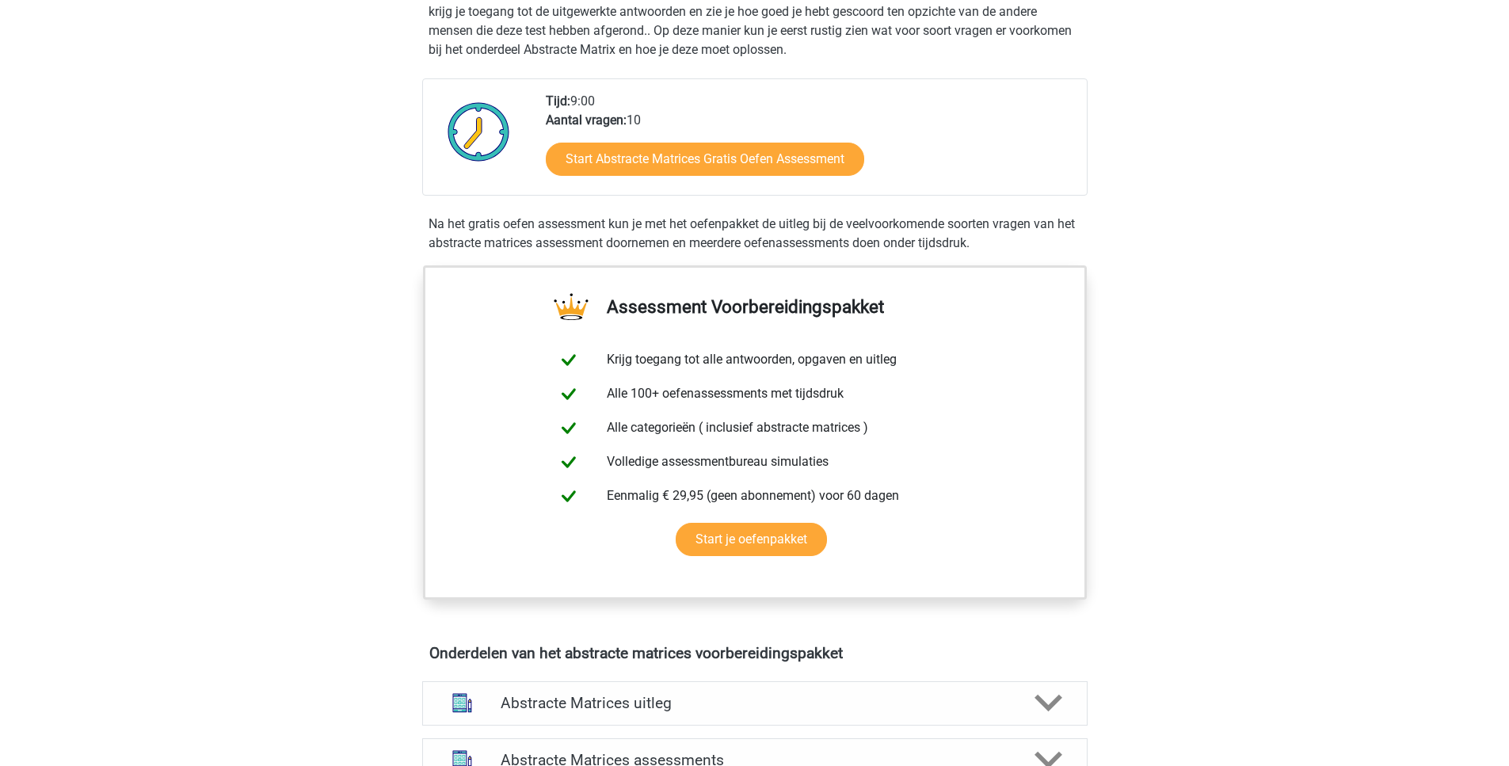
scroll to position [360, 0]
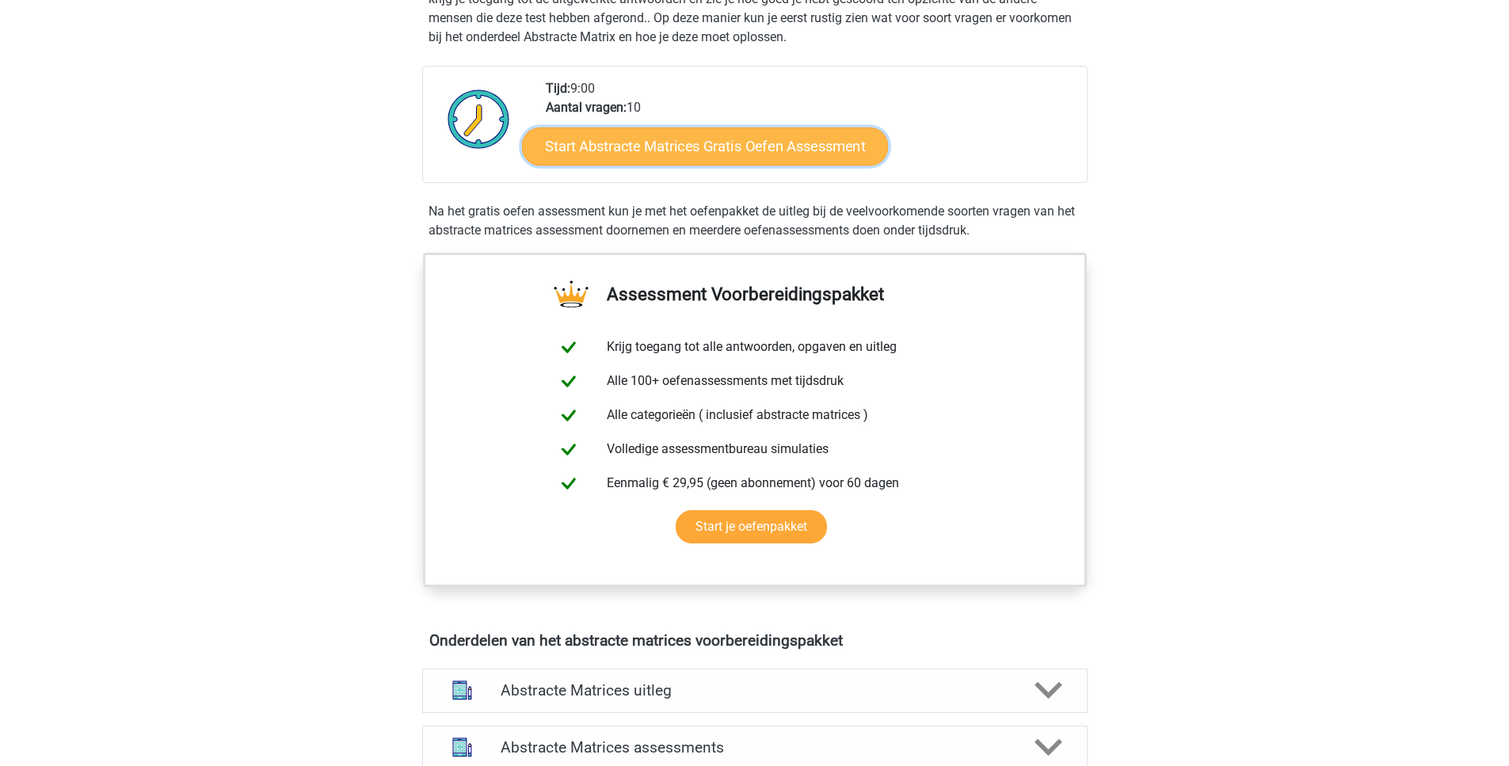
click at [604, 145] on link "Start Abstracte Matrices Gratis Oefen Assessment" at bounding box center [705, 146] width 366 height 38
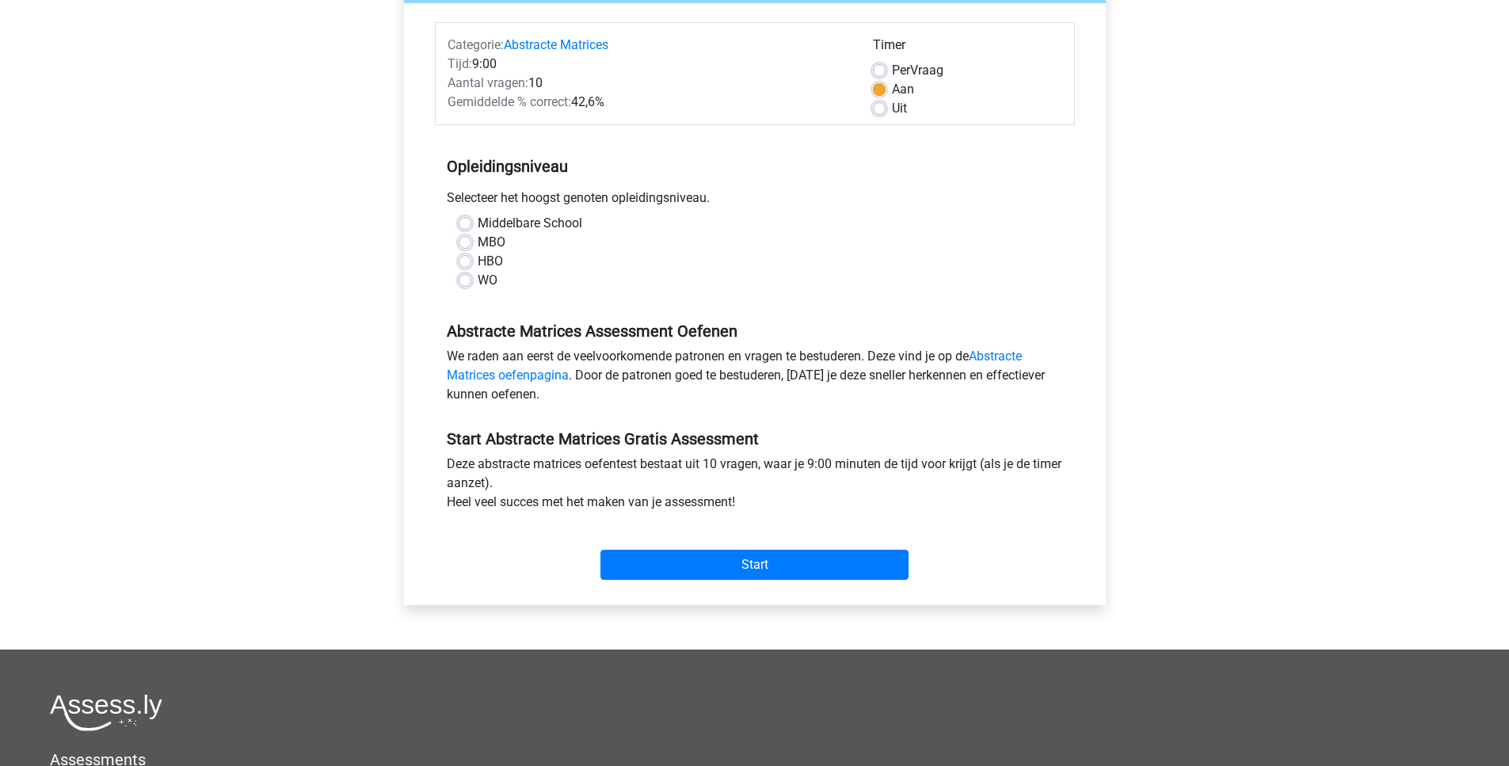
scroll to position [185, 0]
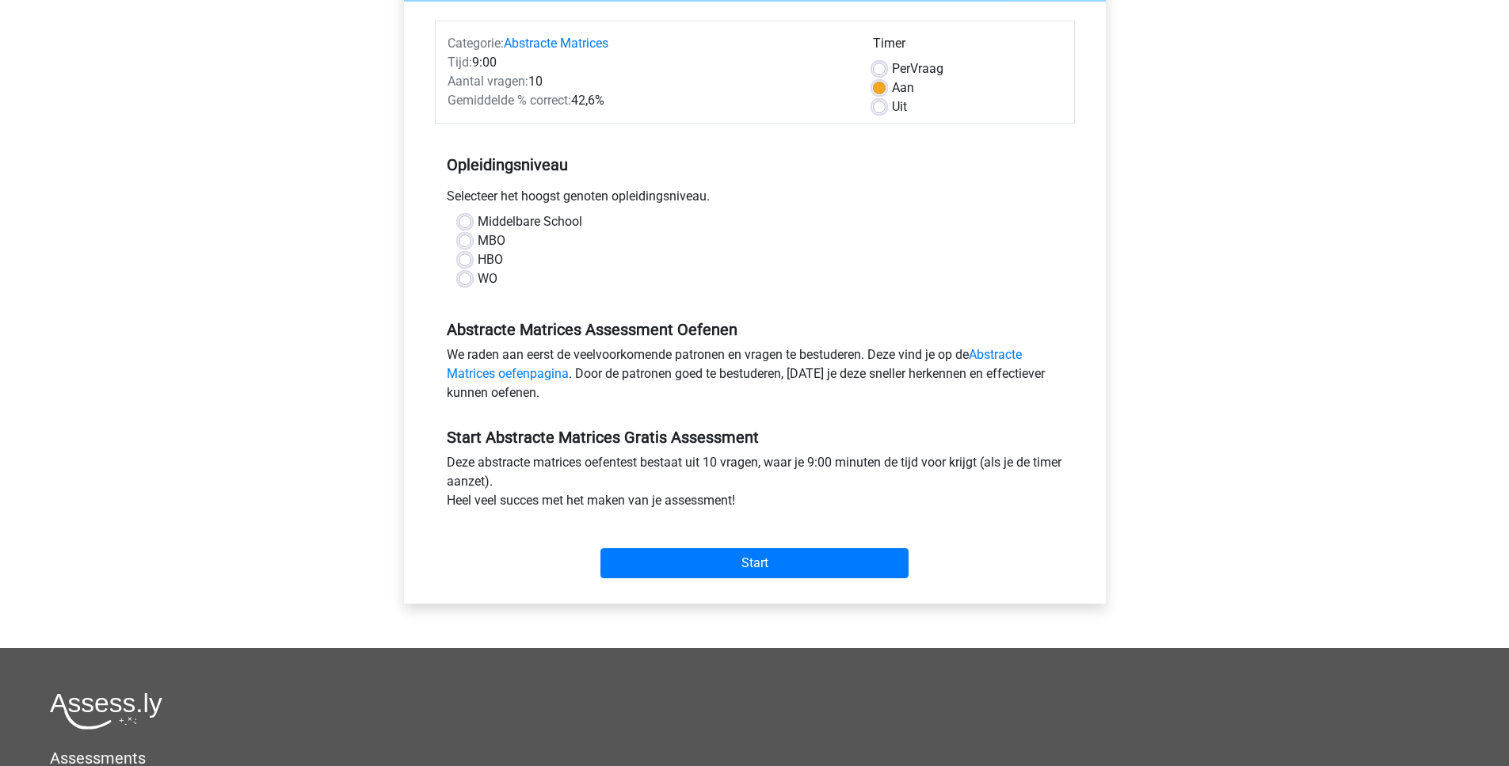
click at [478, 285] on label "WO" at bounding box center [488, 278] width 20 height 19
click at [468, 285] on input "WO" at bounding box center [465, 277] width 13 height 16
radio input "true"
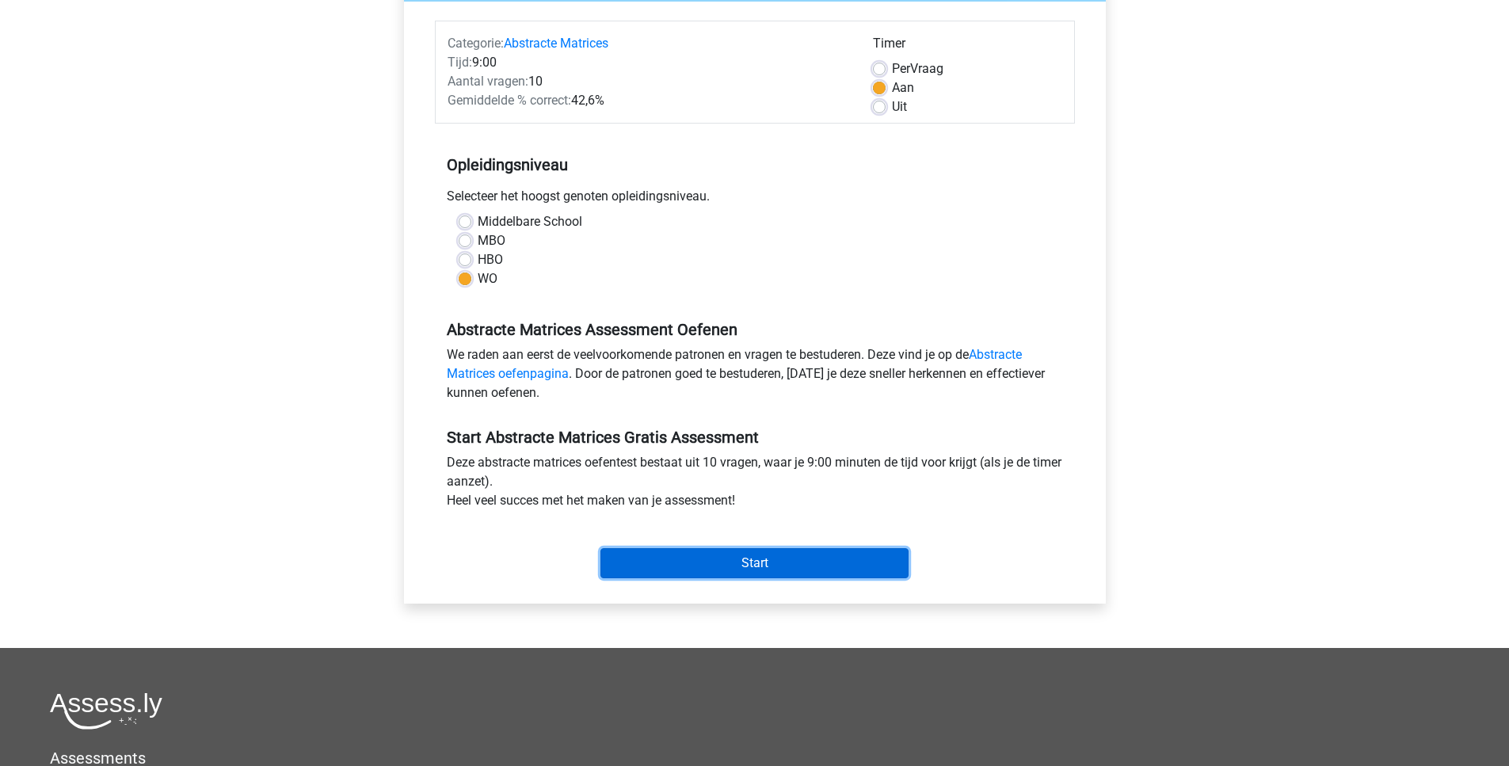
click at [698, 557] on input "Start" at bounding box center [754, 563] width 308 height 30
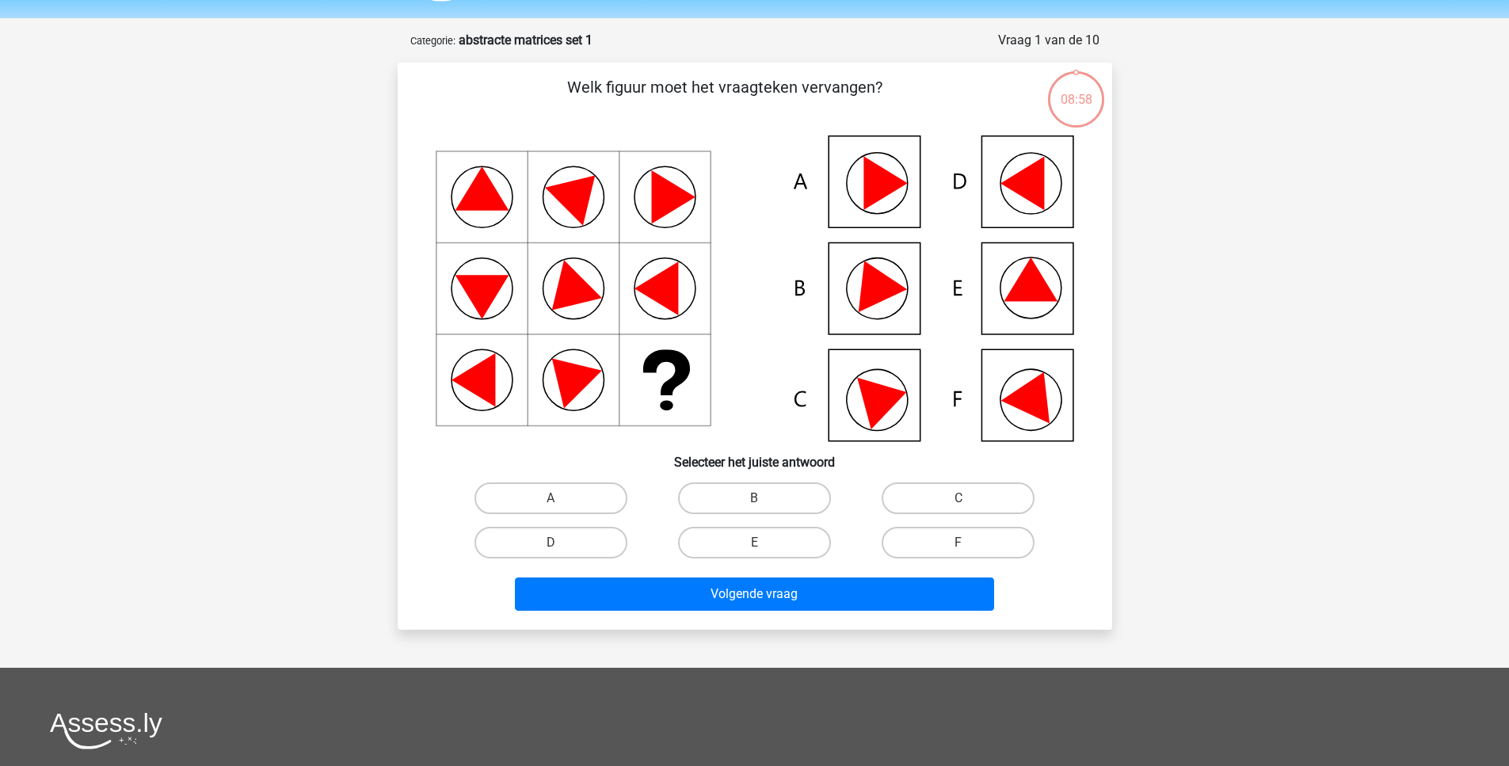
scroll to position [51, 0]
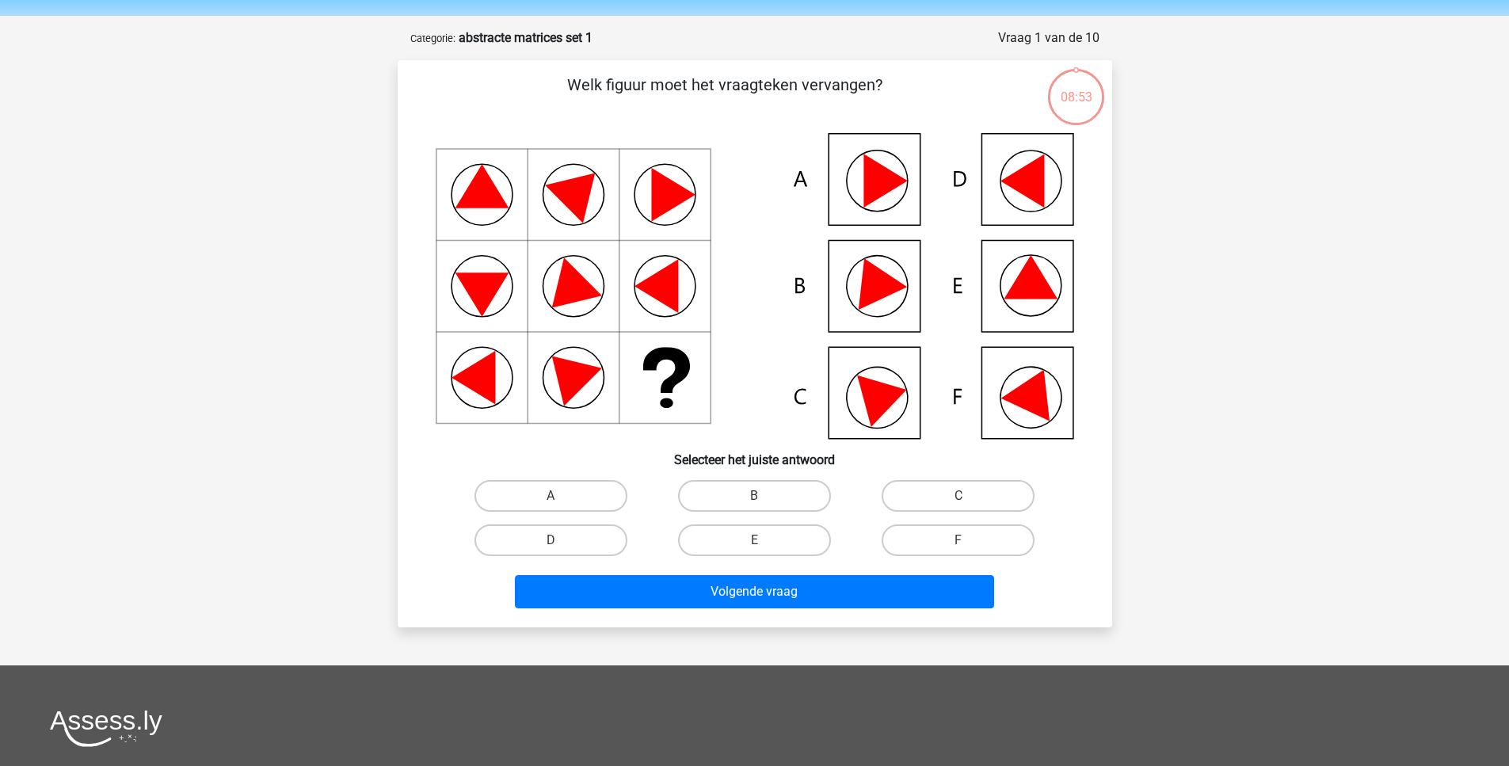
click at [761, 395] on icon at bounding box center [755, 286] width 638 height 306
click at [599, 491] on label "A" at bounding box center [550, 496] width 153 height 32
click at [561, 496] on input "A" at bounding box center [556, 501] width 10 height 10
radio input "true"
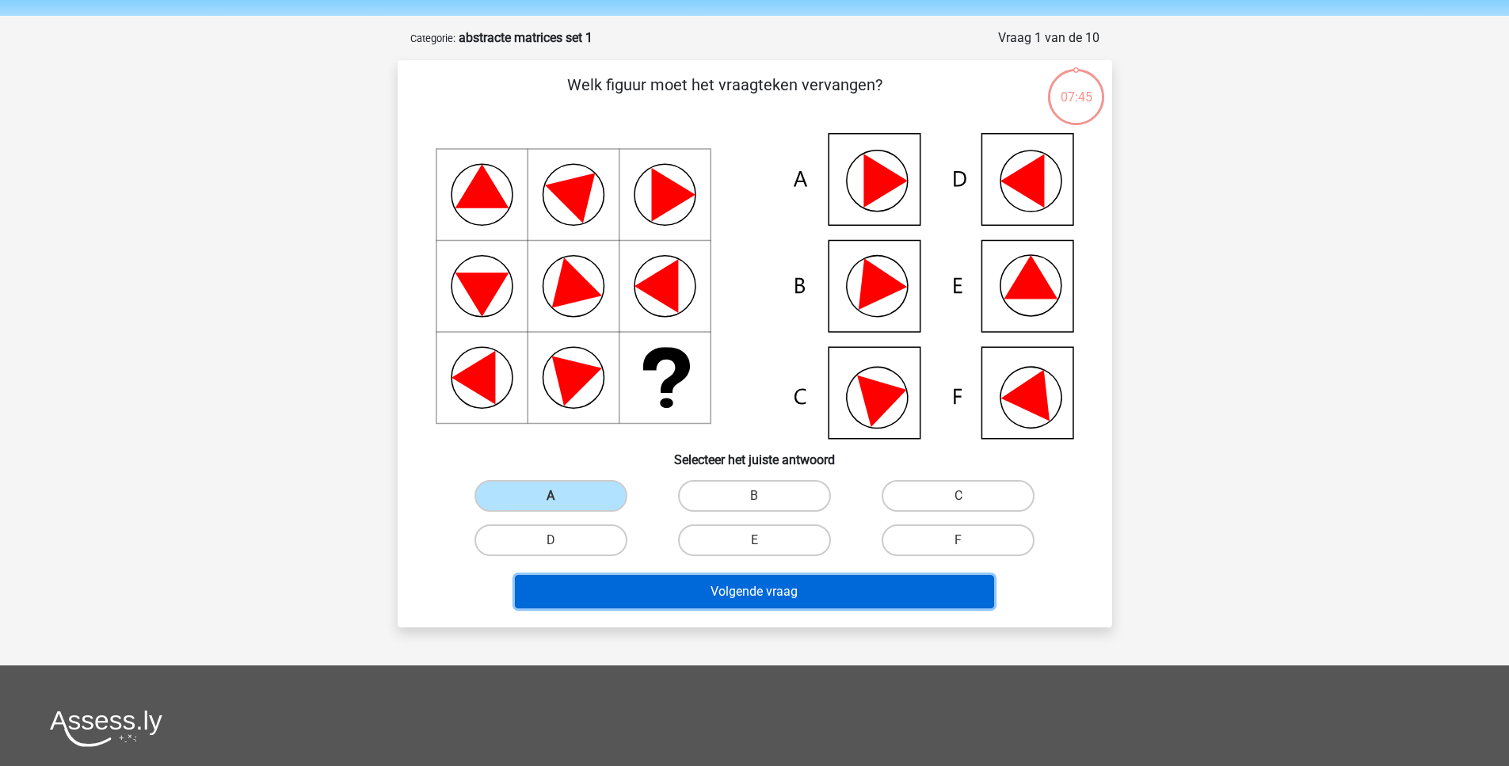
click at [708, 585] on button "Volgende vraag" at bounding box center [754, 591] width 479 height 33
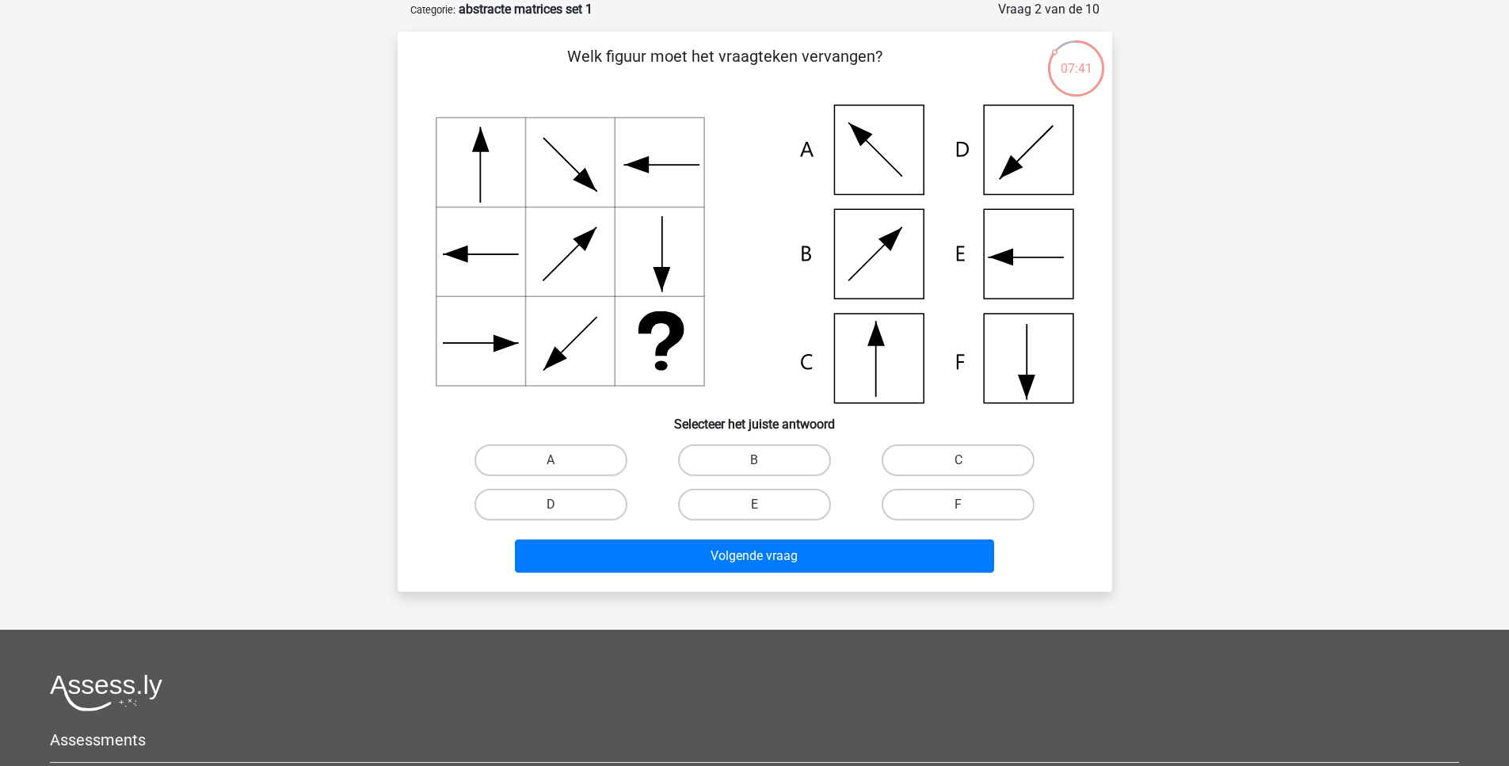
scroll to position [70, 0]
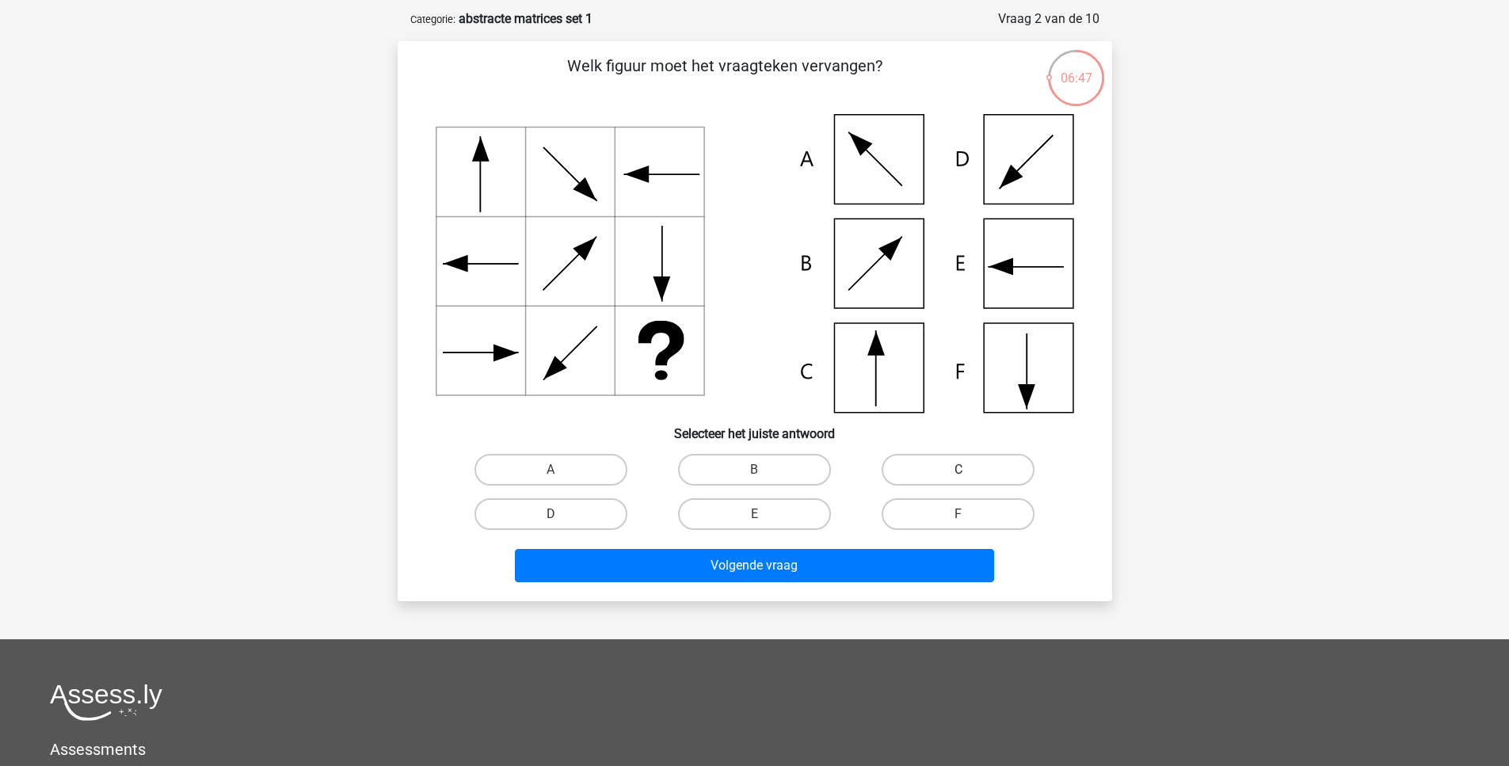
click at [942, 472] on label "C" at bounding box center [958, 470] width 153 height 32
click at [958, 472] on input "C" at bounding box center [963, 475] width 10 height 10
radio input "true"
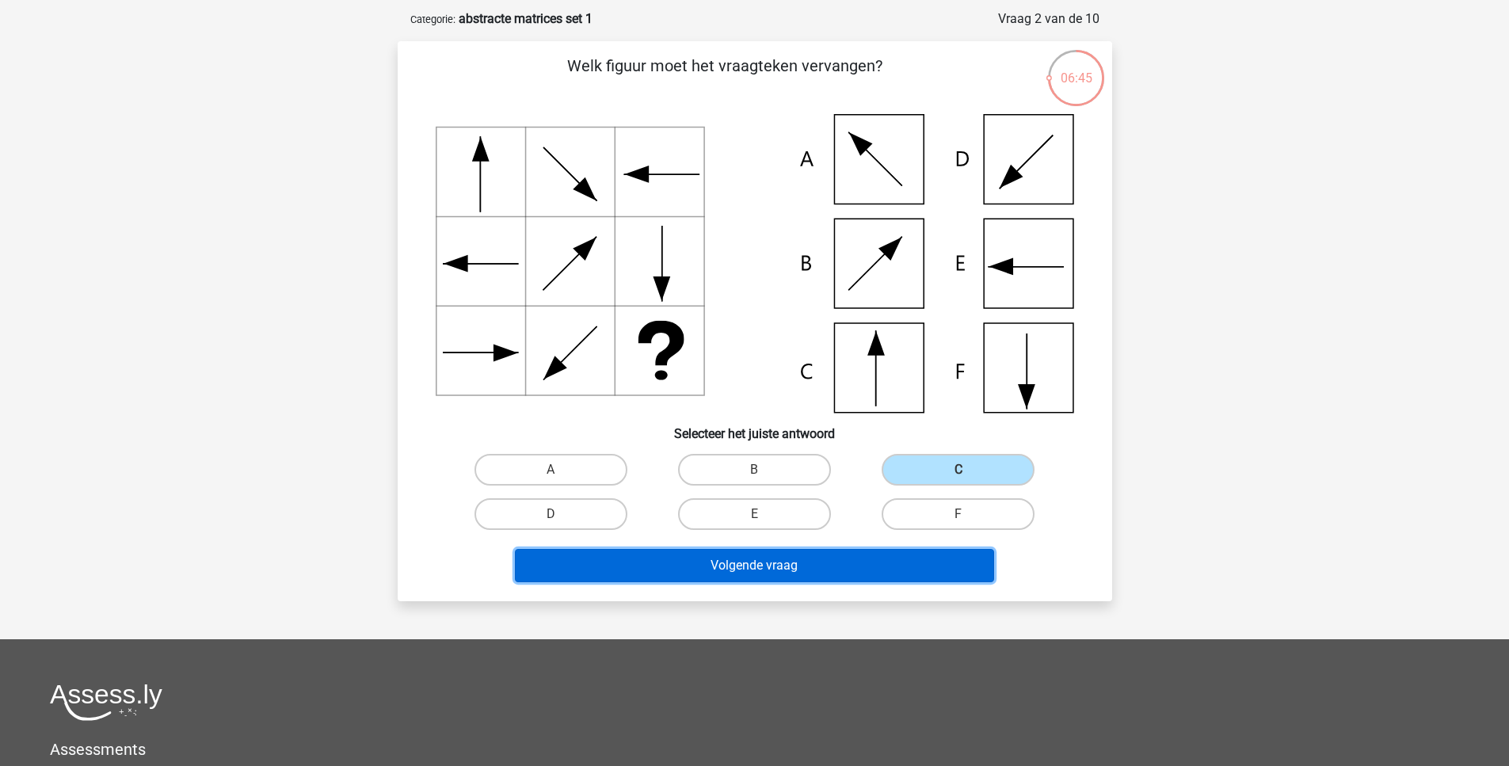
click at [783, 570] on button "Volgende vraag" at bounding box center [754, 565] width 479 height 33
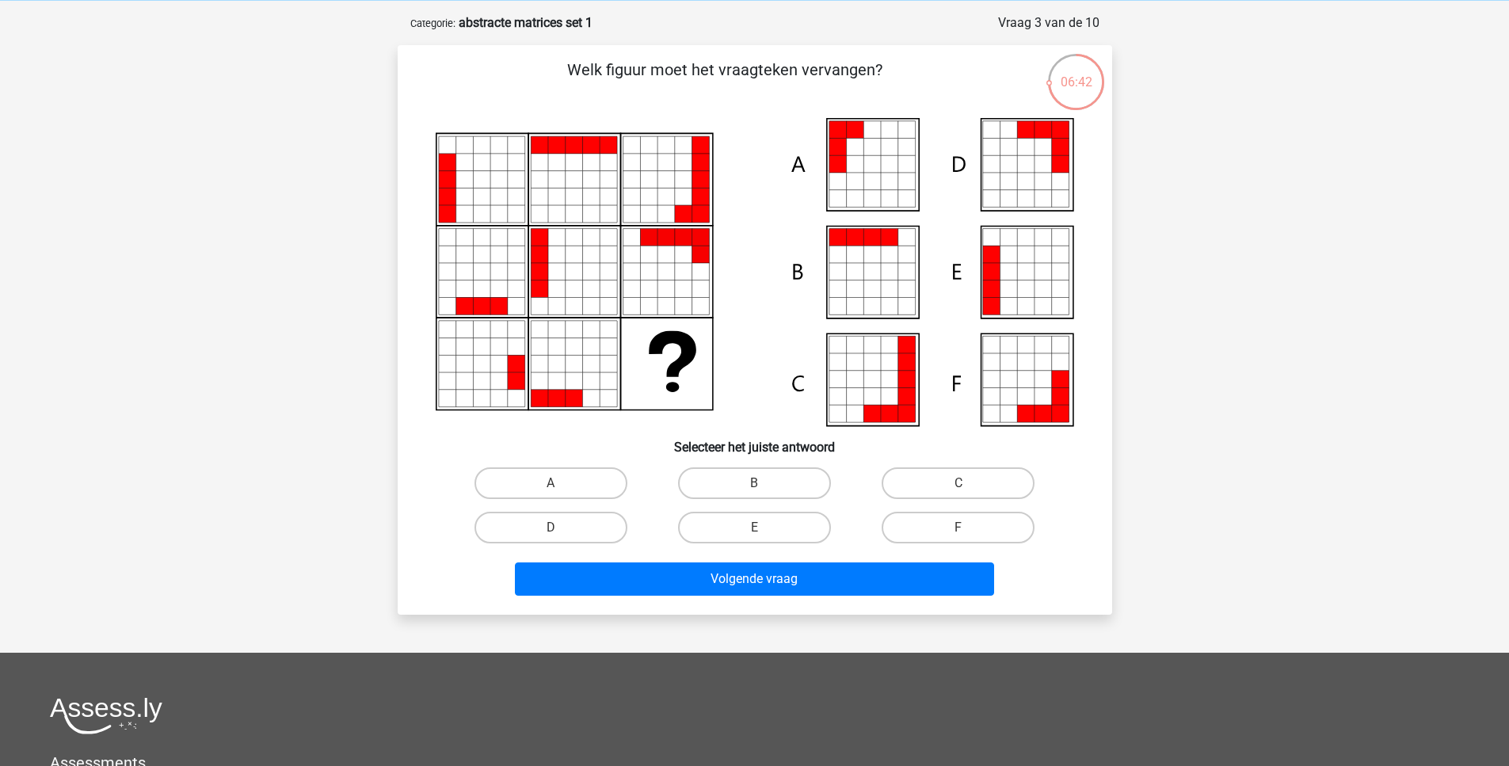
scroll to position [67, 0]
click at [570, 486] on label "A" at bounding box center [550, 483] width 153 height 32
click at [561, 486] on input "A" at bounding box center [556, 487] width 10 height 10
radio input "true"
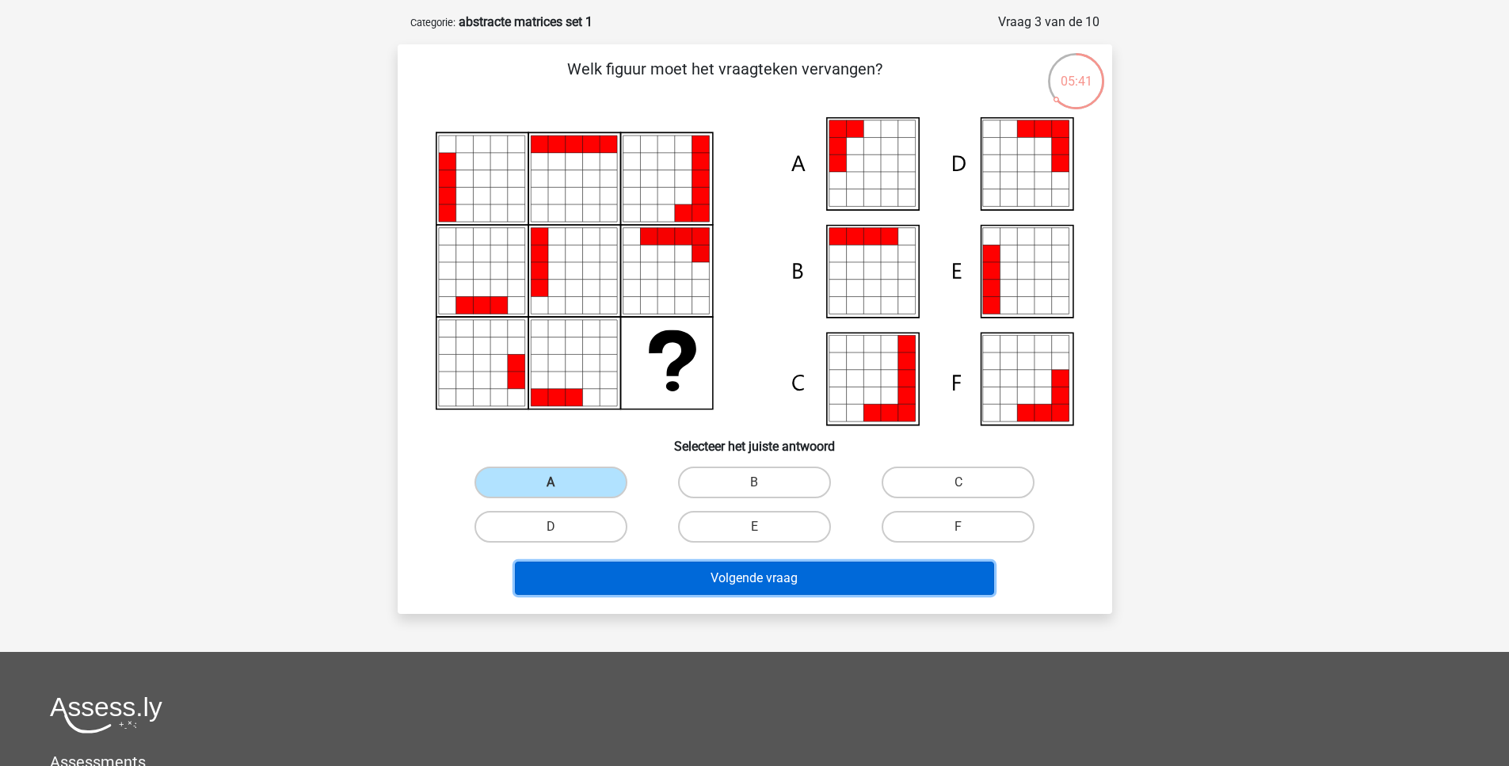
click at [673, 575] on button "Volgende vraag" at bounding box center [754, 578] width 479 height 33
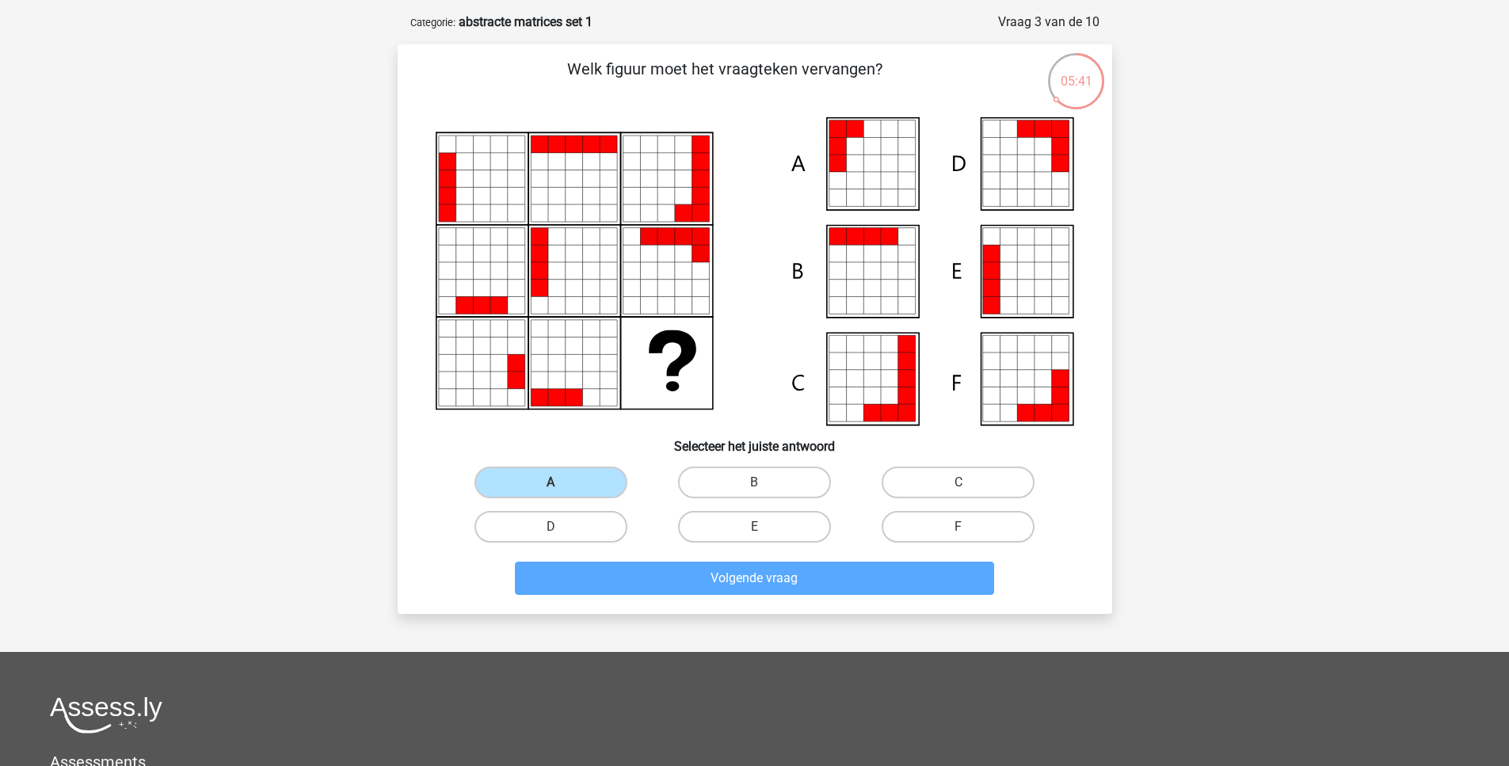
scroll to position [79, 0]
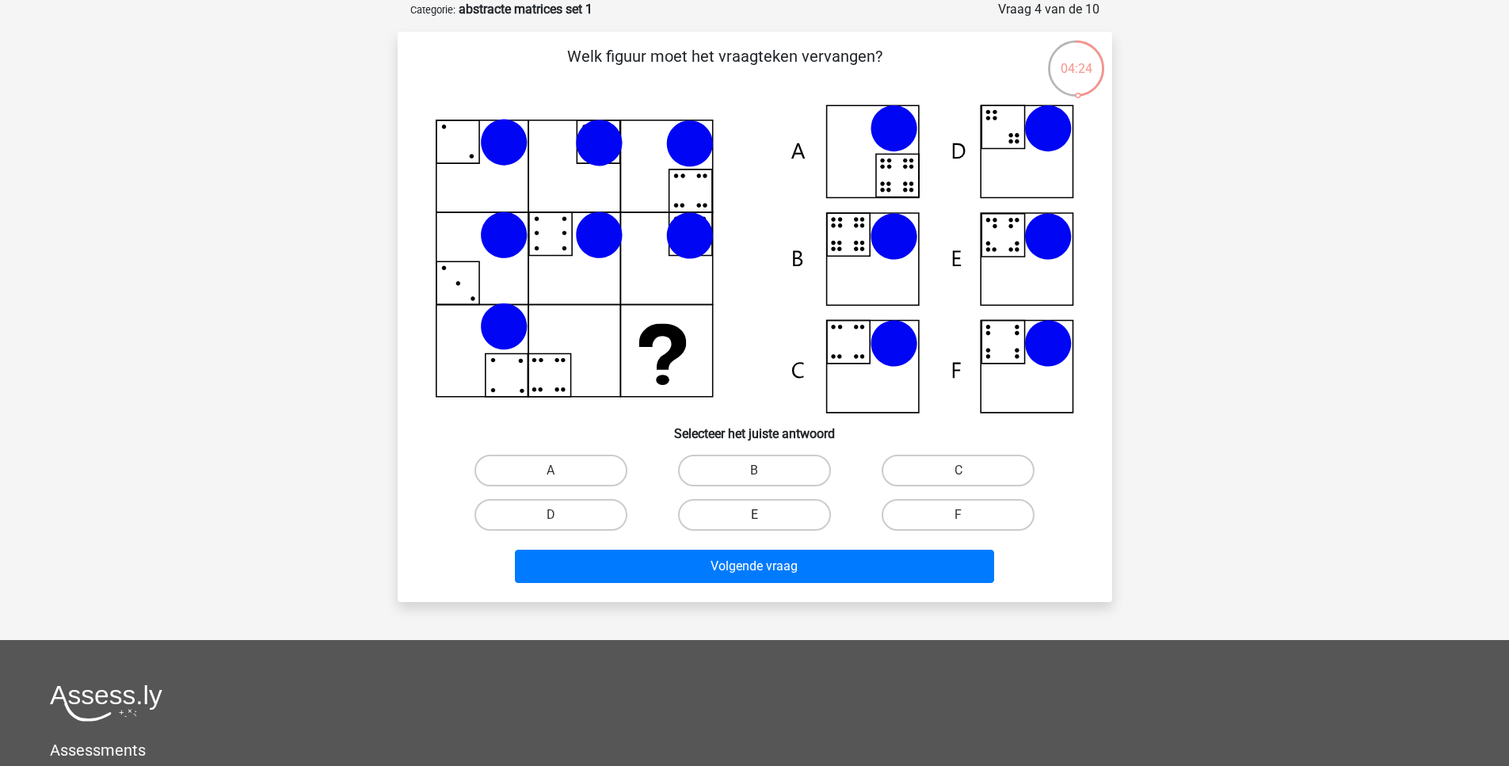
click at [796, 528] on label "E" at bounding box center [754, 515] width 153 height 32
click at [764, 525] on input "E" at bounding box center [759, 520] width 10 height 10
radio input "true"
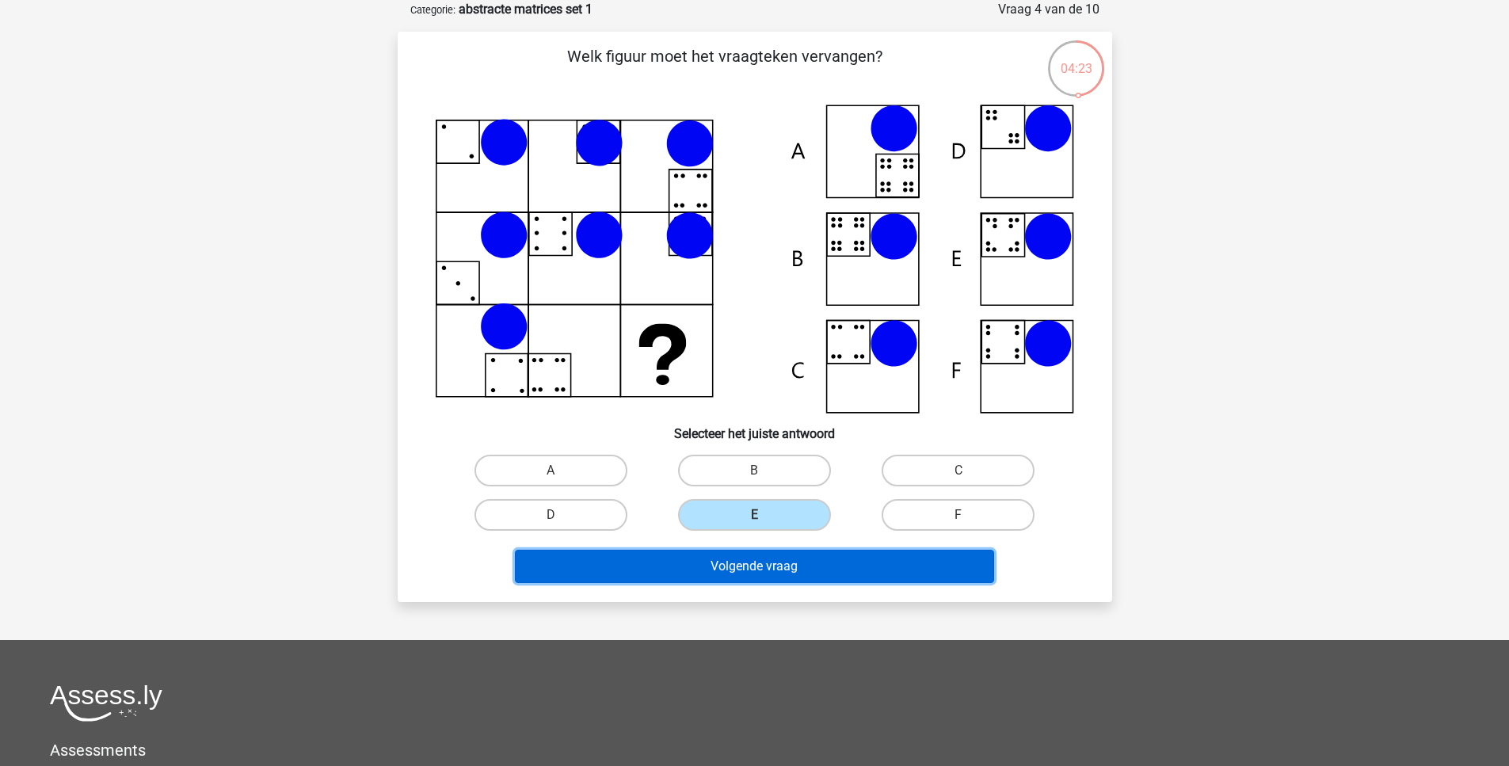
click at [794, 570] on button "Volgende vraag" at bounding box center [754, 566] width 479 height 33
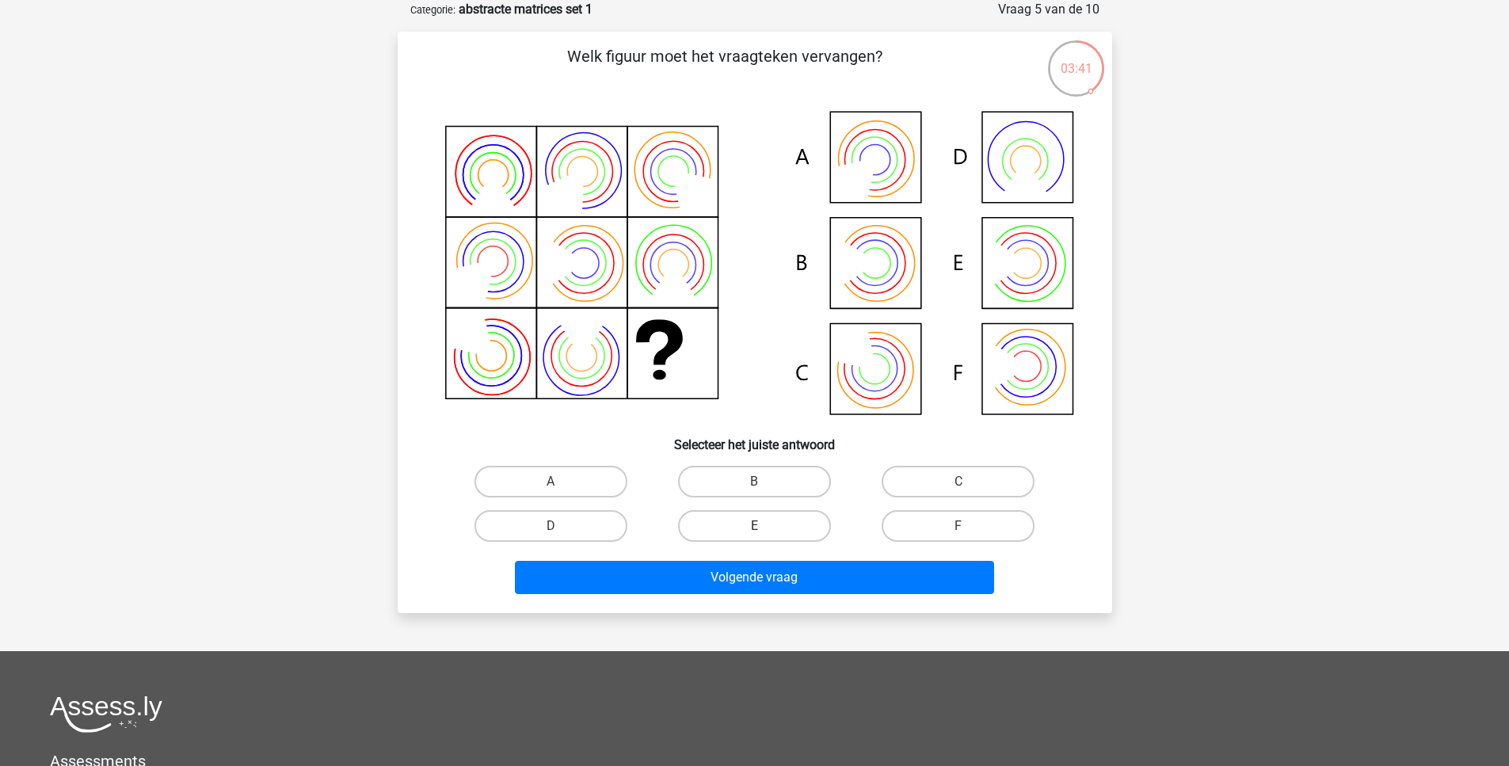
click at [792, 521] on label "E" at bounding box center [754, 526] width 153 height 32
click at [764, 526] on input "E" at bounding box center [759, 531] width 10 height 10
radio input "true"
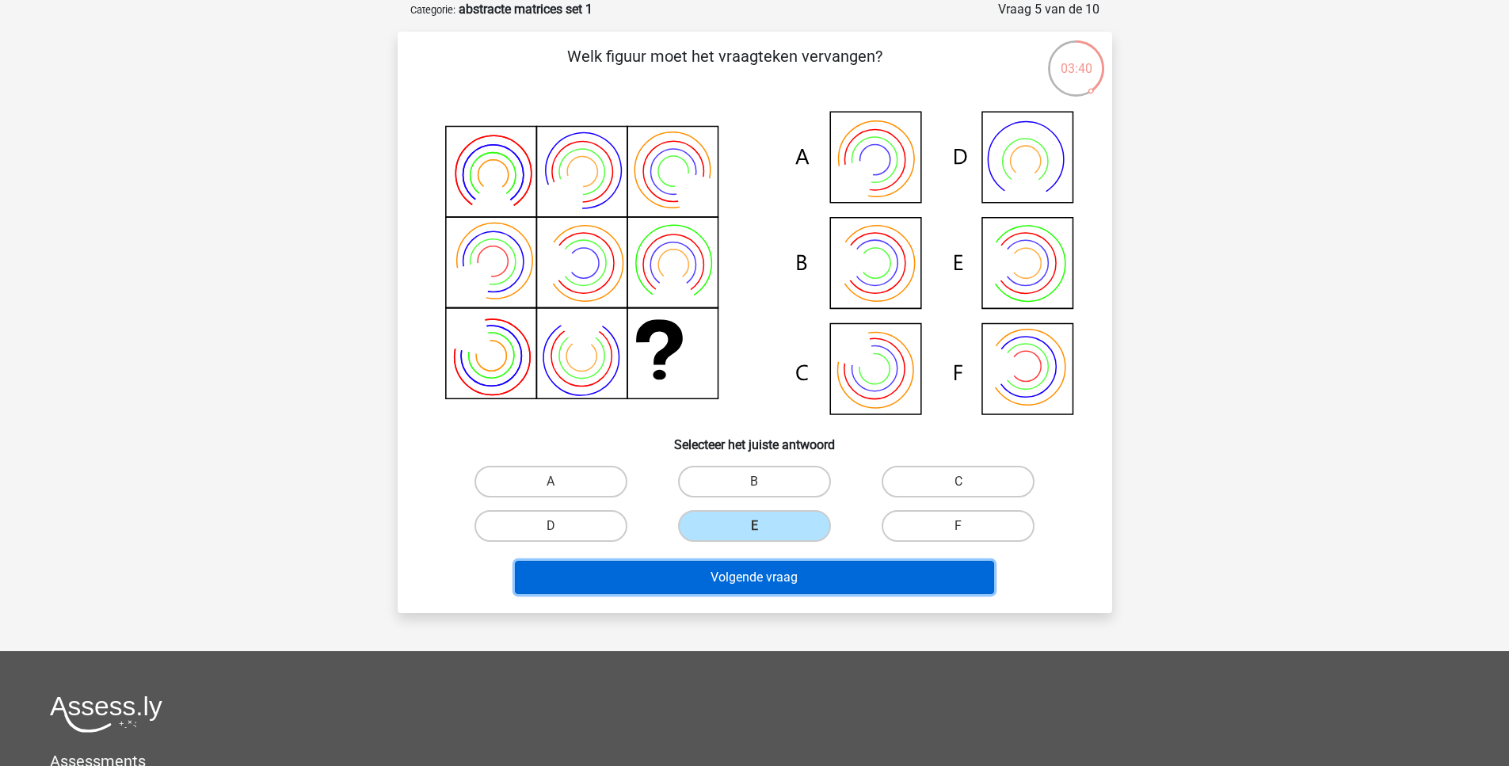
click at [783, 591] on button "Volgende vraag" at bounding box center [754, 577] width 479 height 33
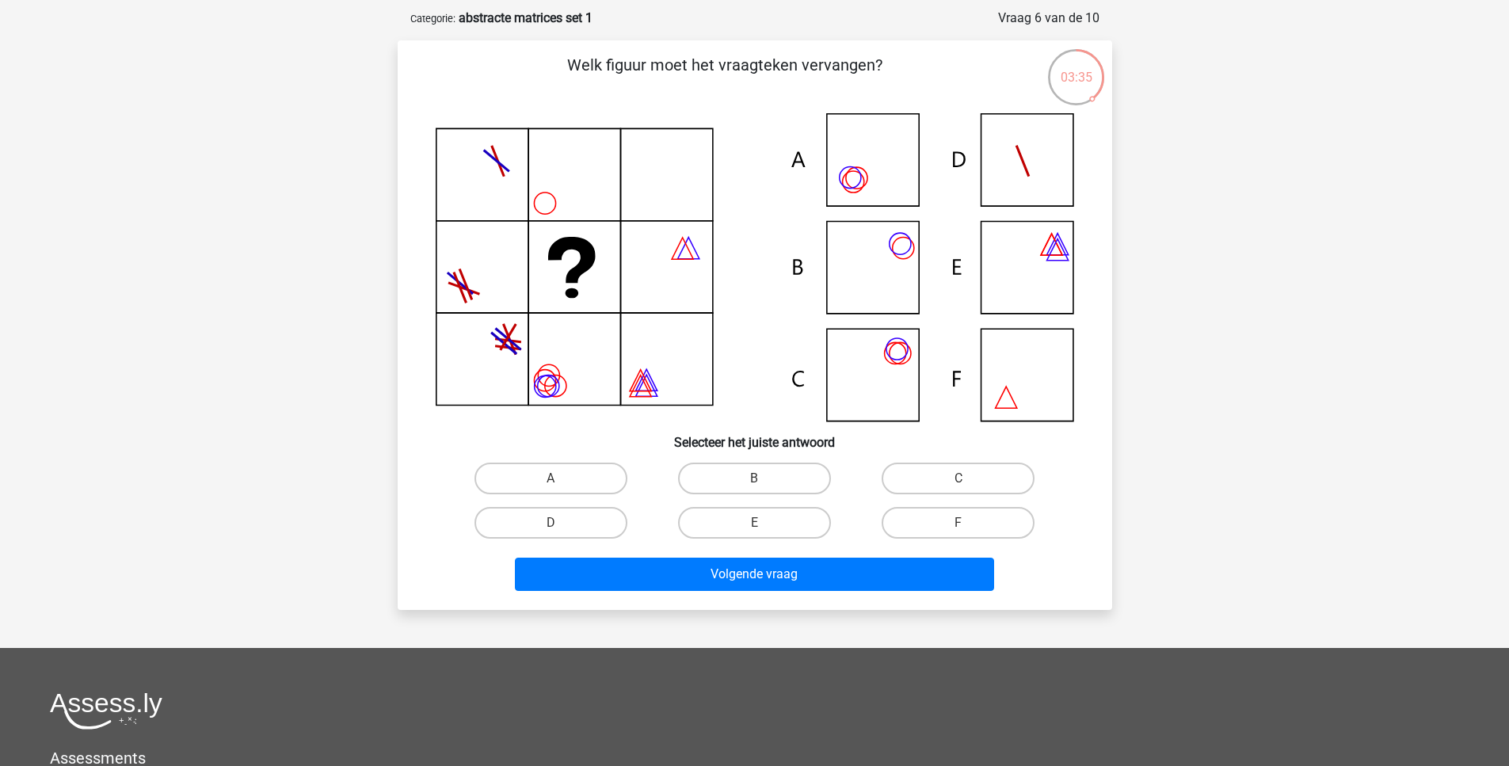
scroll to position [70, 0]
click at [875, 364] on icon at bounding box center [755, 268] width 638 height 308
click at [612, 484] on label "A" at bounding box center [550, 479] width 153 height 32
click at [561, 484] on input "A" at bounding box center [556, 484] width 10 height 10
radio input "true"
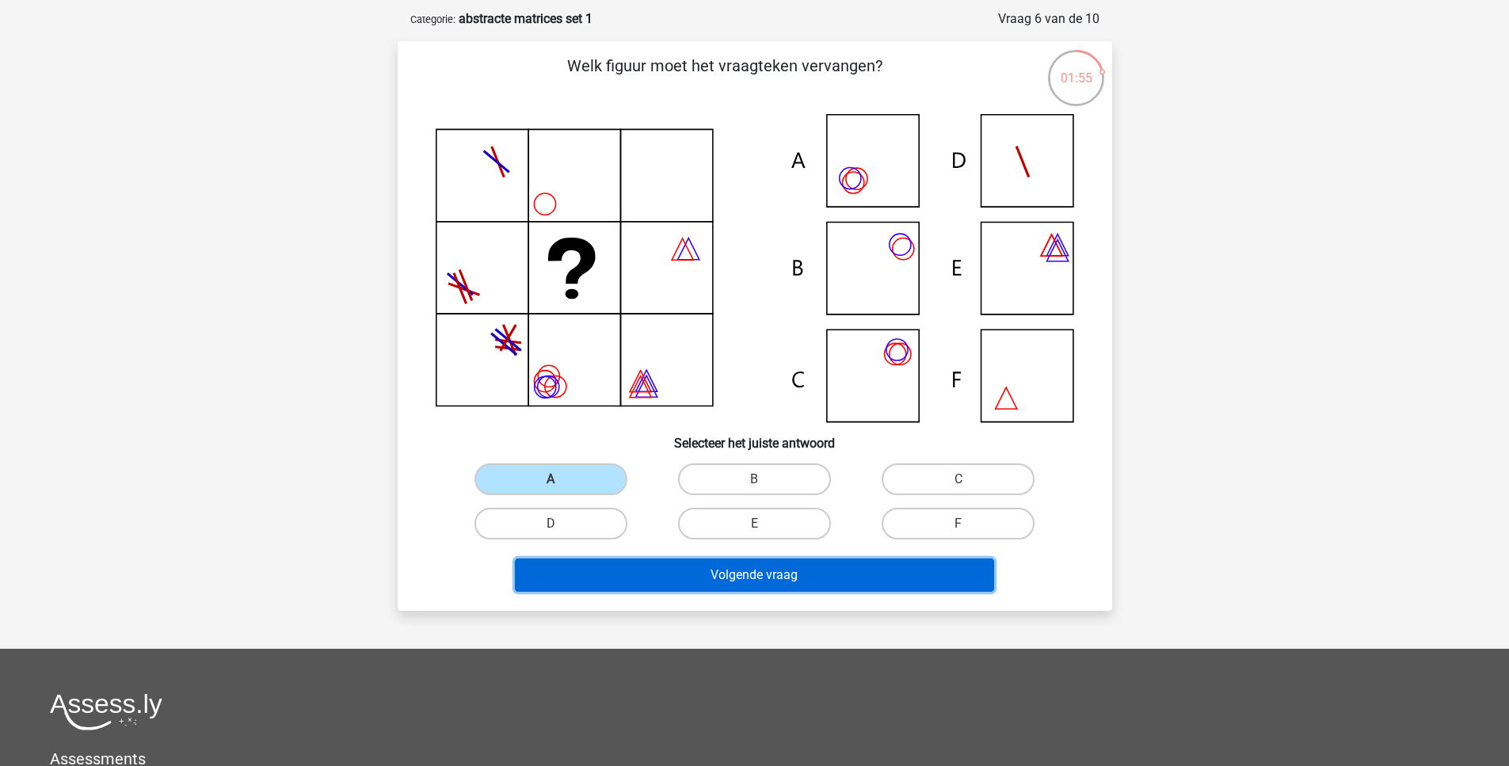
click at [663, 566] on button "Volgende vraag" at bounding box center [754, 574] width 479 height 33
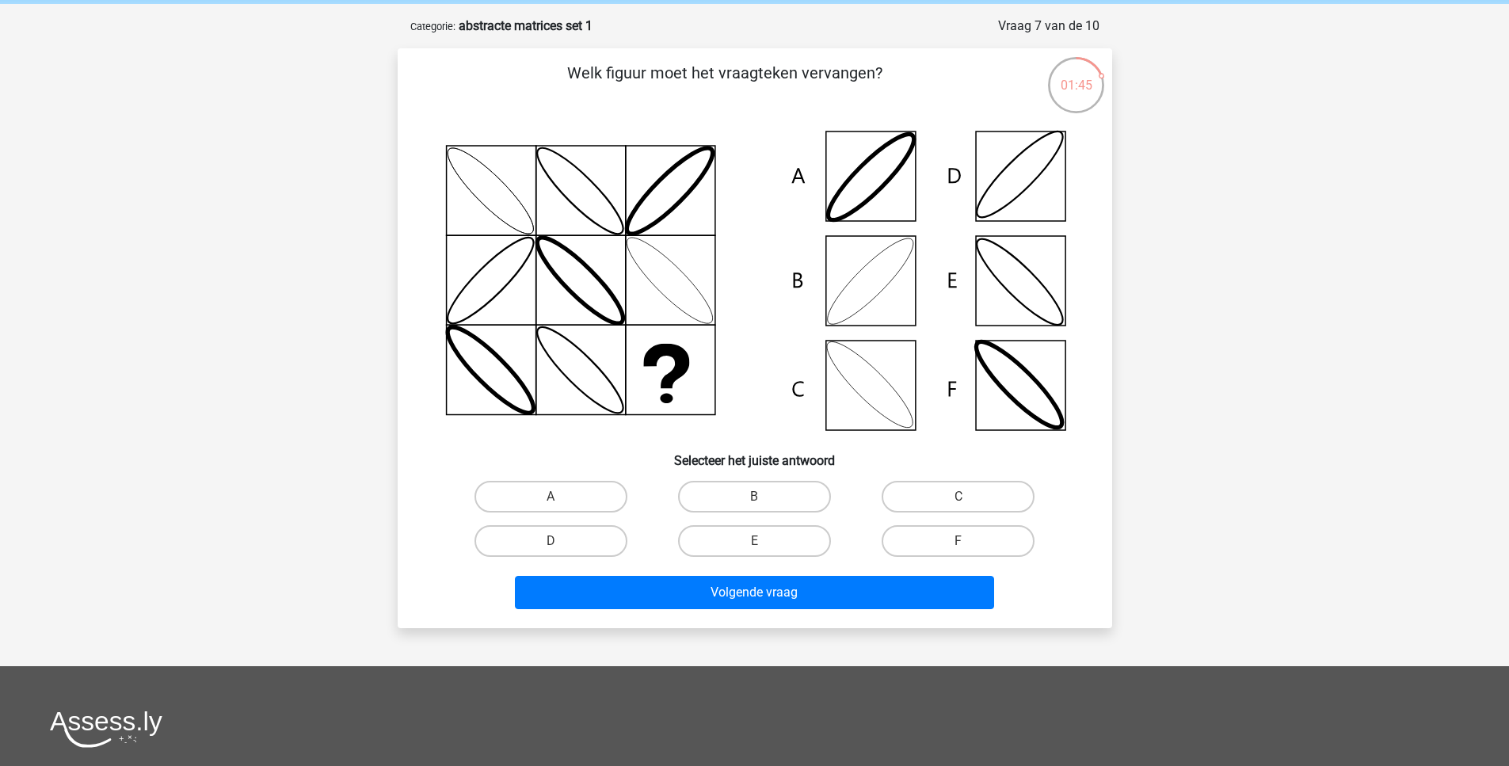
scroll to position [58, 0]
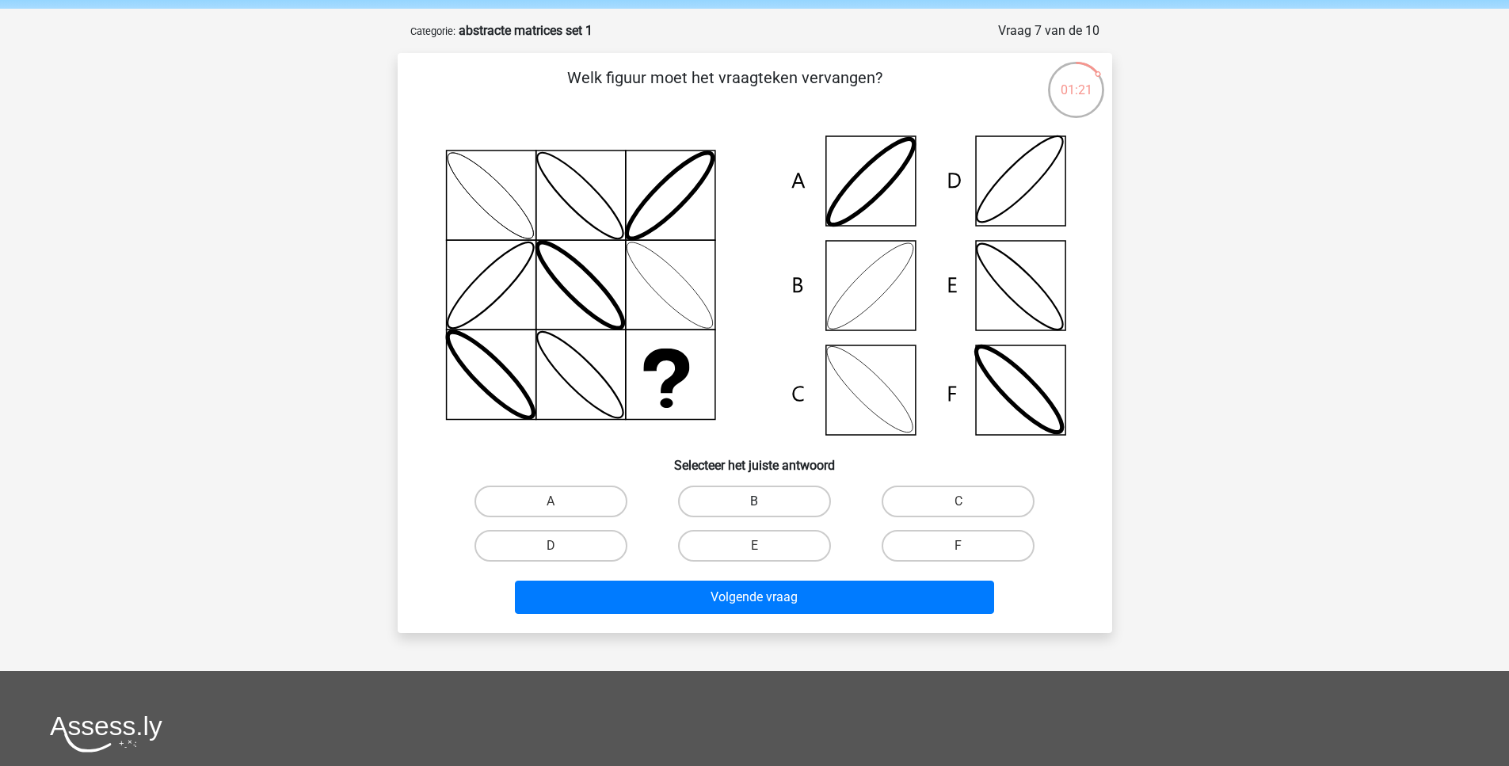
click at [728, 496] on label "B" at bounding box center [754, 502] width 153 height 32
click at [754, 501] on input "B" at bounding box center [759, 506] width 10 height 10
radio input "true"
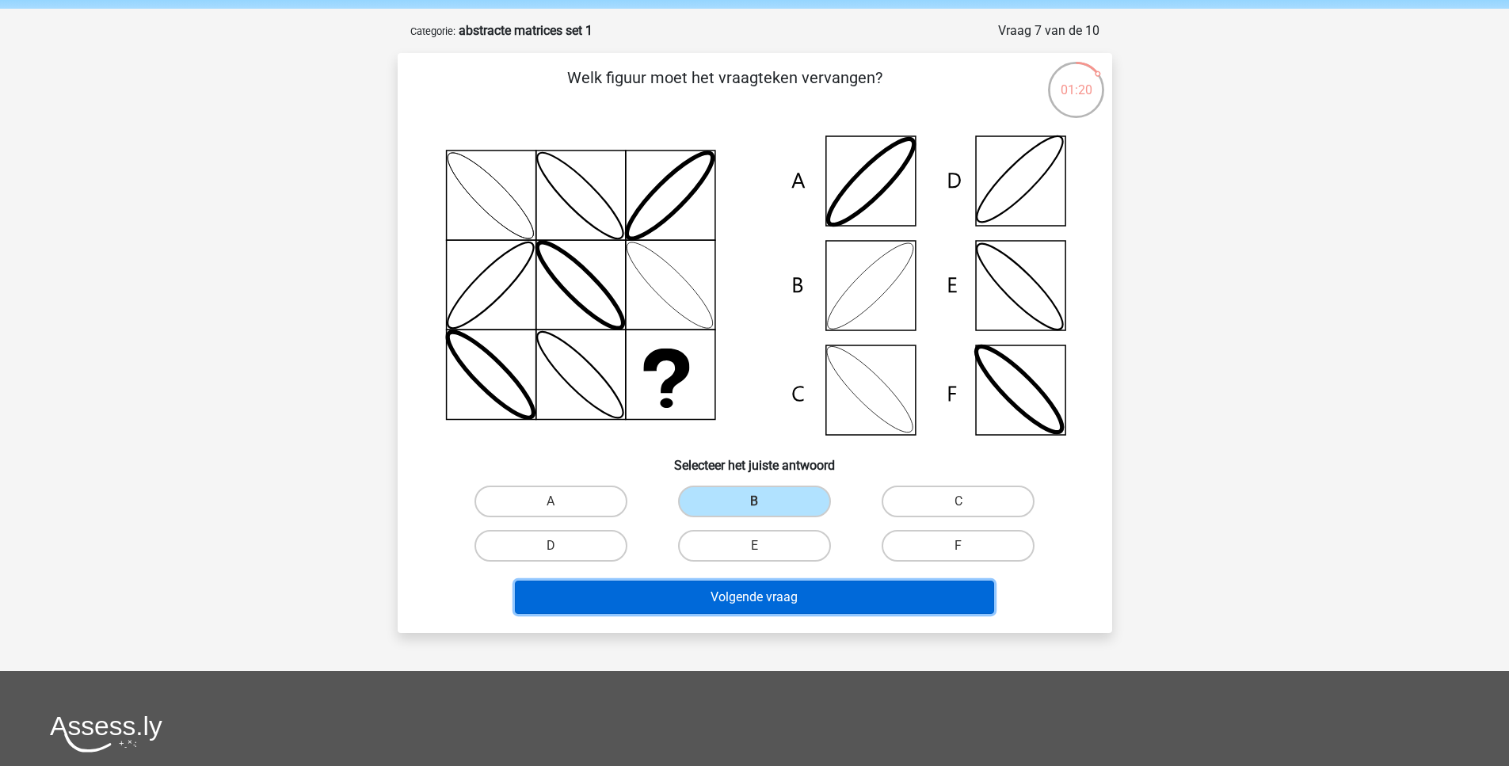
click at [752, 593] on button "Volgende vraag" at bounding box center [754, 597] width 479 height 33
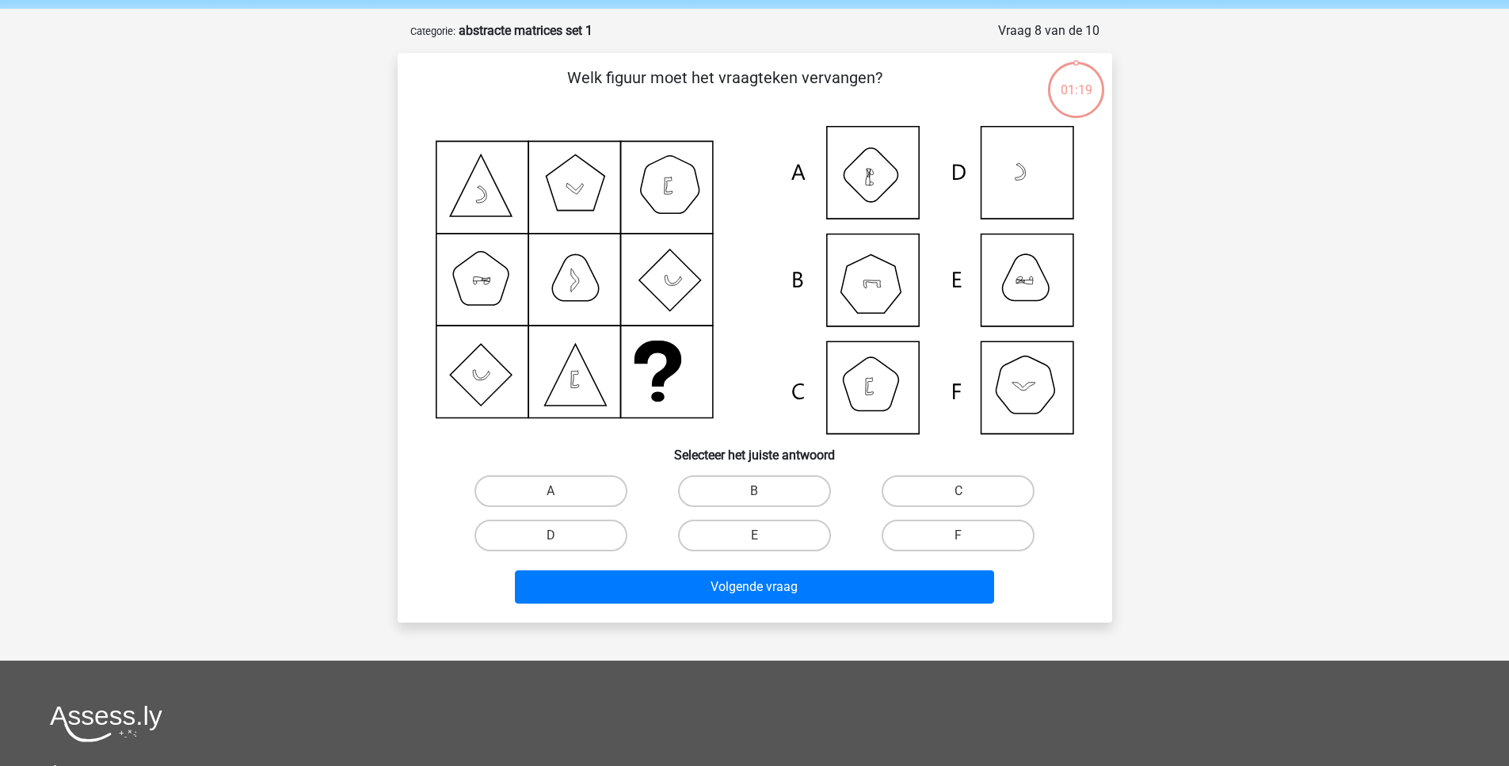
scroll to position [79, 0]
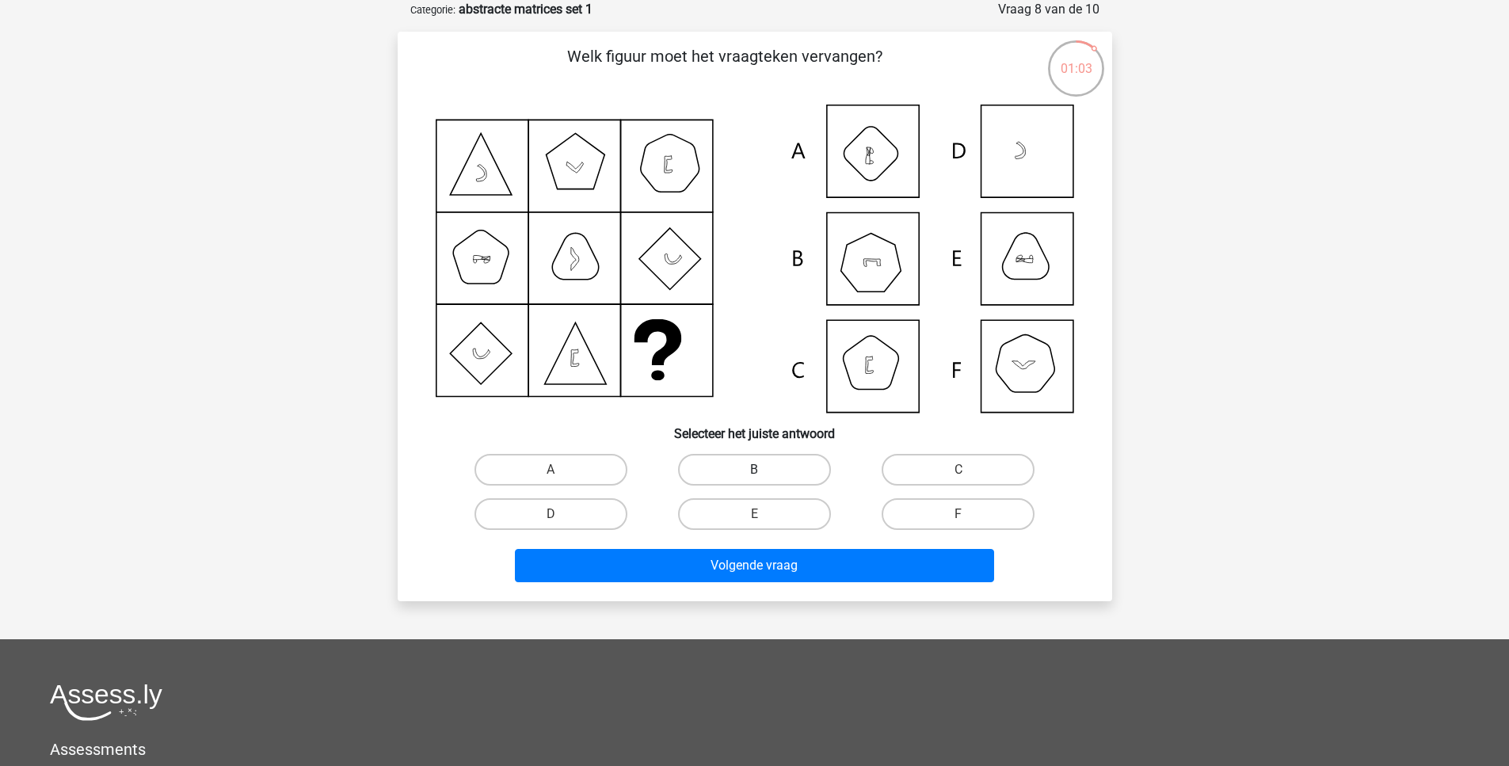
click at [756, 464] on label "B" at bounding box center [754, 470] width 153 height 32
click at [756, 470] on input "B" at bounding box center [759, 475] width 10 height 10
radio input "true"
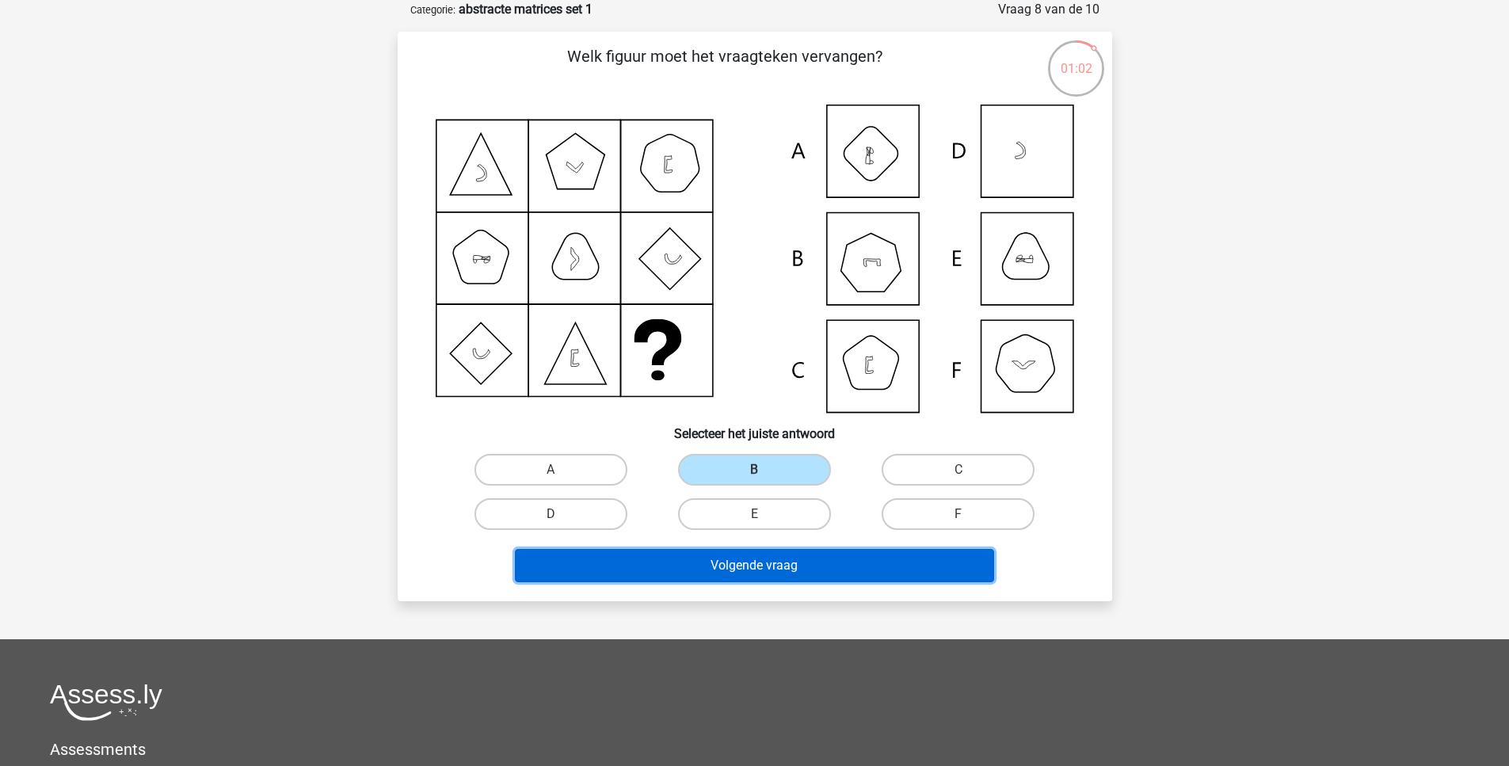
click at [756, 570] on button "Volgende vraag" at bounding box center [754, 565] width 479 height 33
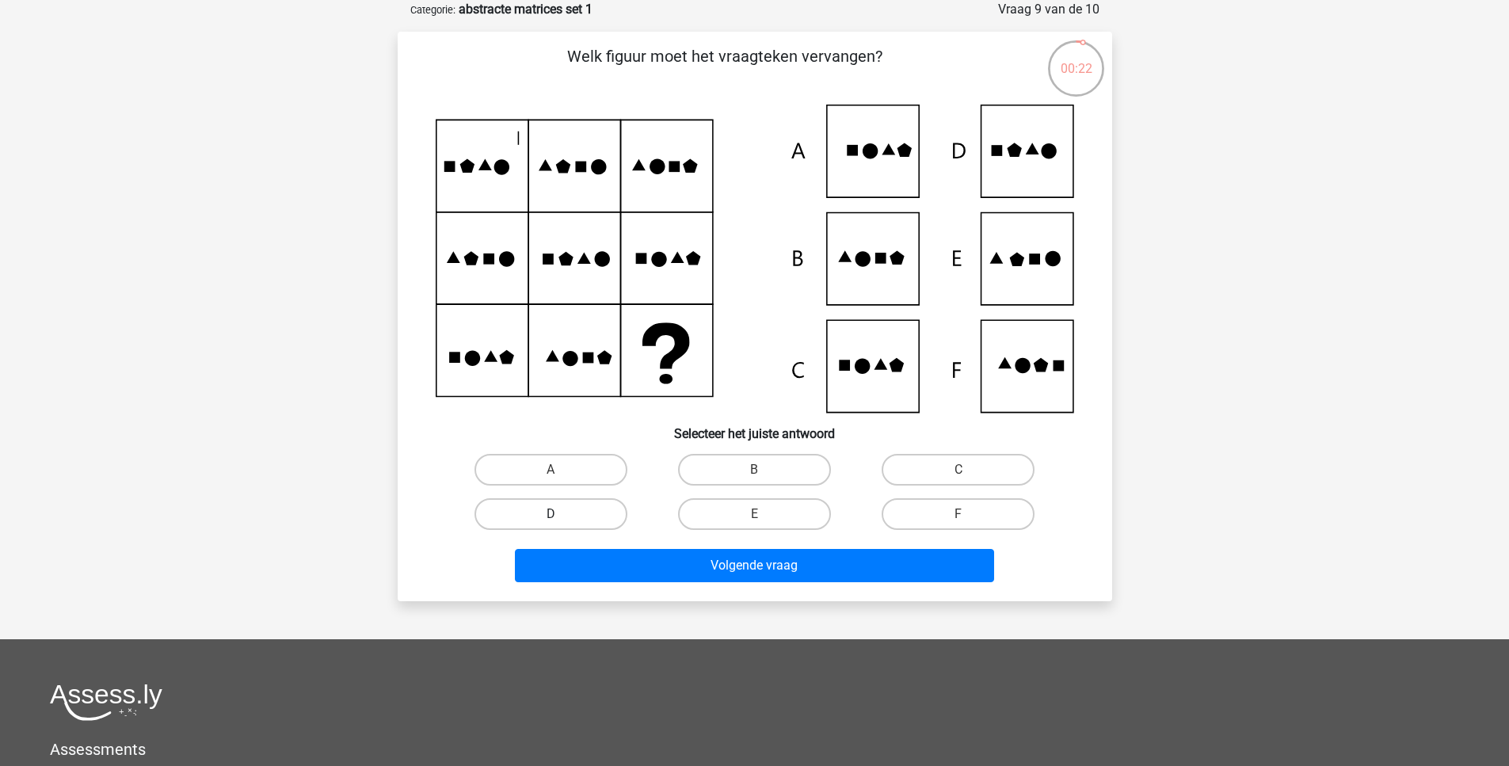
click at [577, 519] on label "D" at bounding box center [550, 514] width 153 height 32
click at [561, 519] on input "D" at bounding box center [556, 519] width 10 height 10
radio input "true"
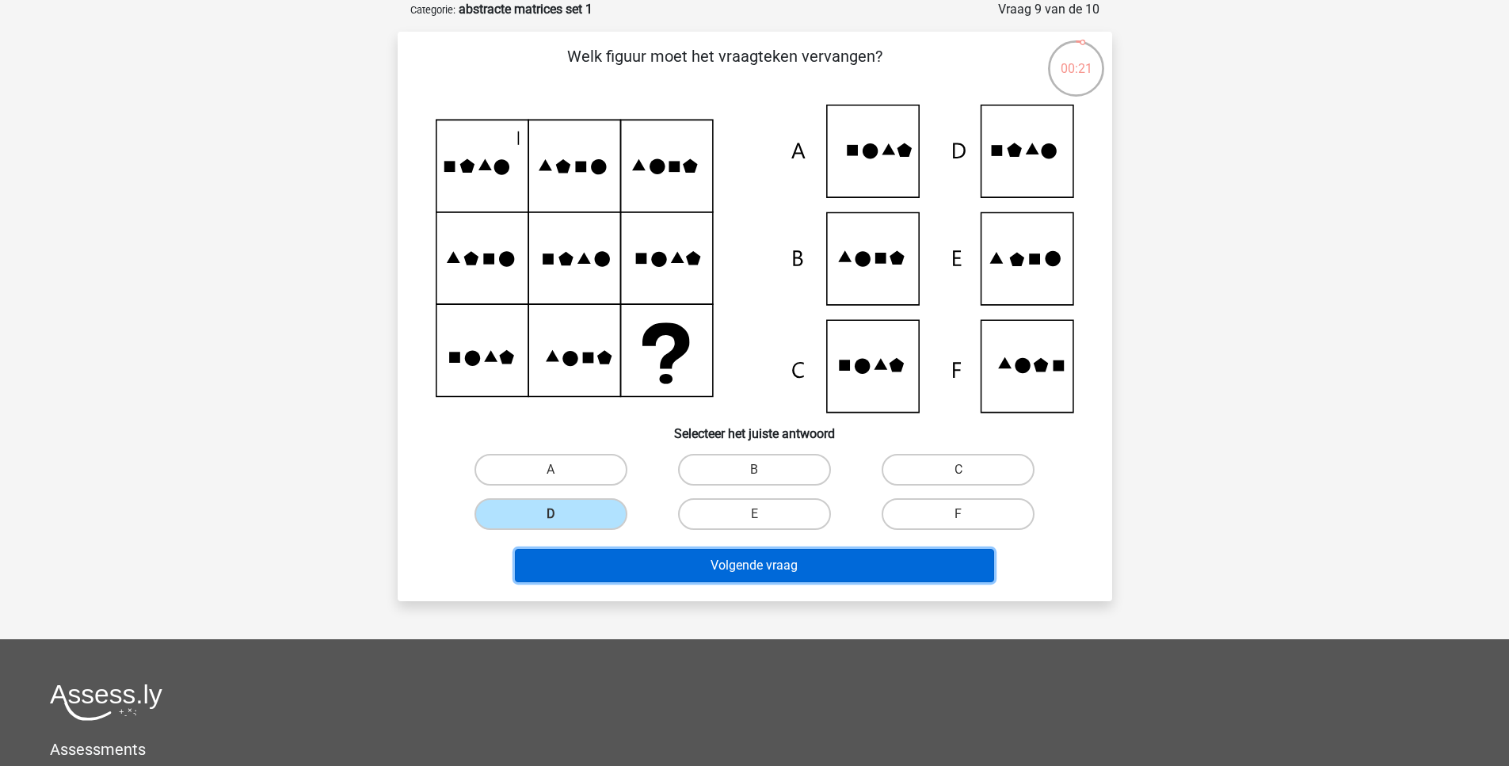
click at [622, 570] on button "Volgende vraag" at bounding box center [754, 565] width 479 height 33
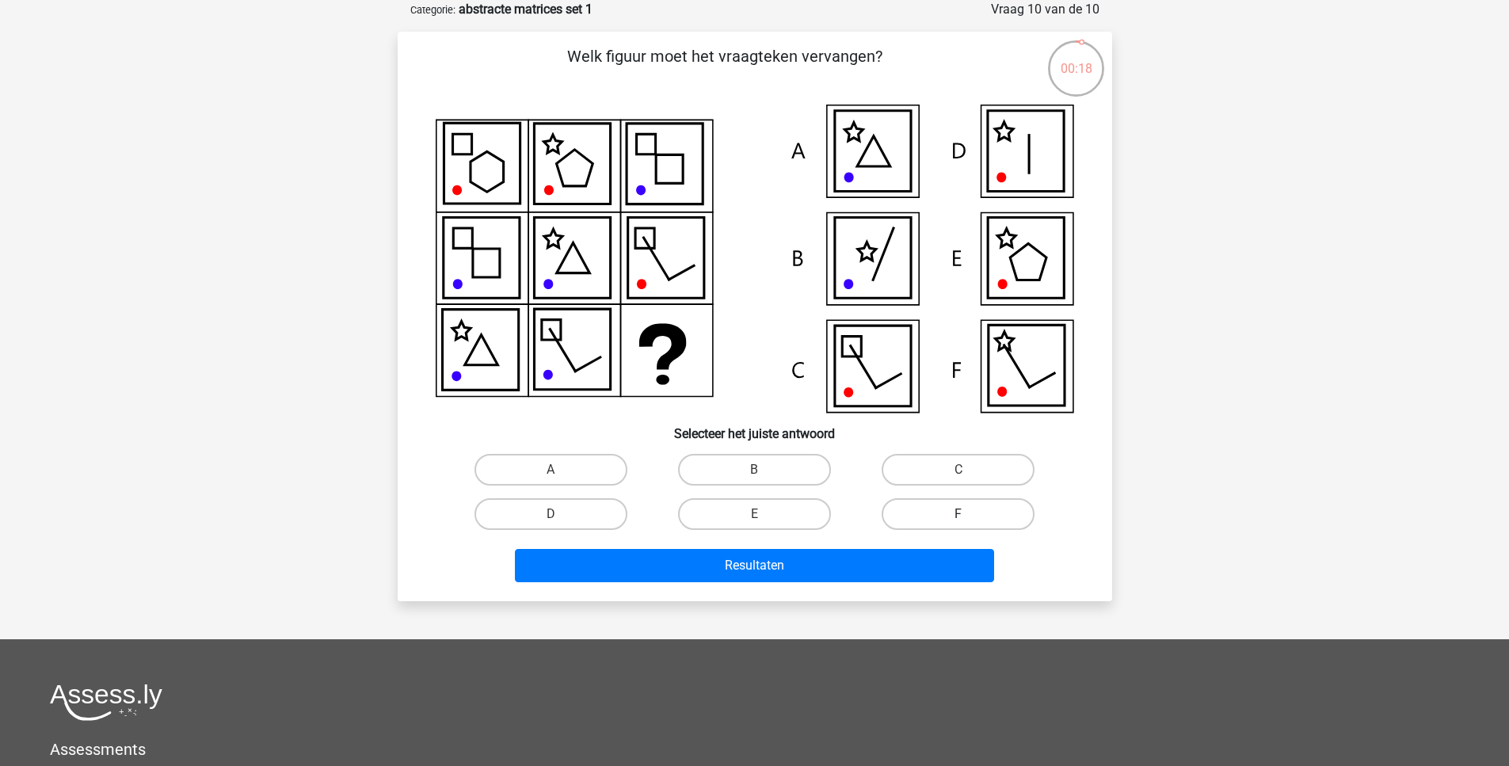
click at [959, 507] on label "F" at bounding box center [958, 514] width 153 height 32
click at [959, 514] on input "F" at bounding box center [963, 519] width 10 height 10
radio input "true"
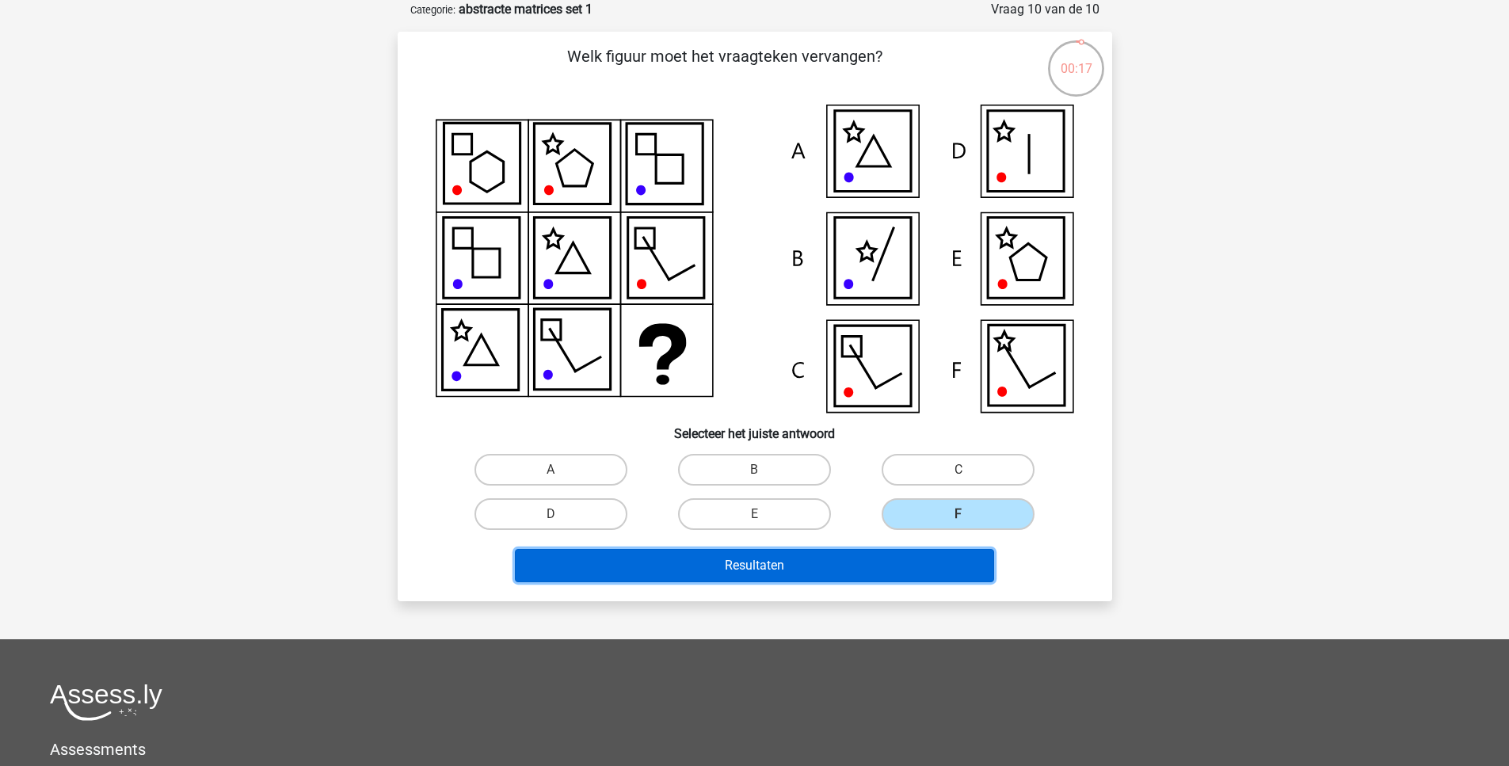
click at [944, 567] on button "Resultaten" at bounding box center [754, 565] width 479 height 33
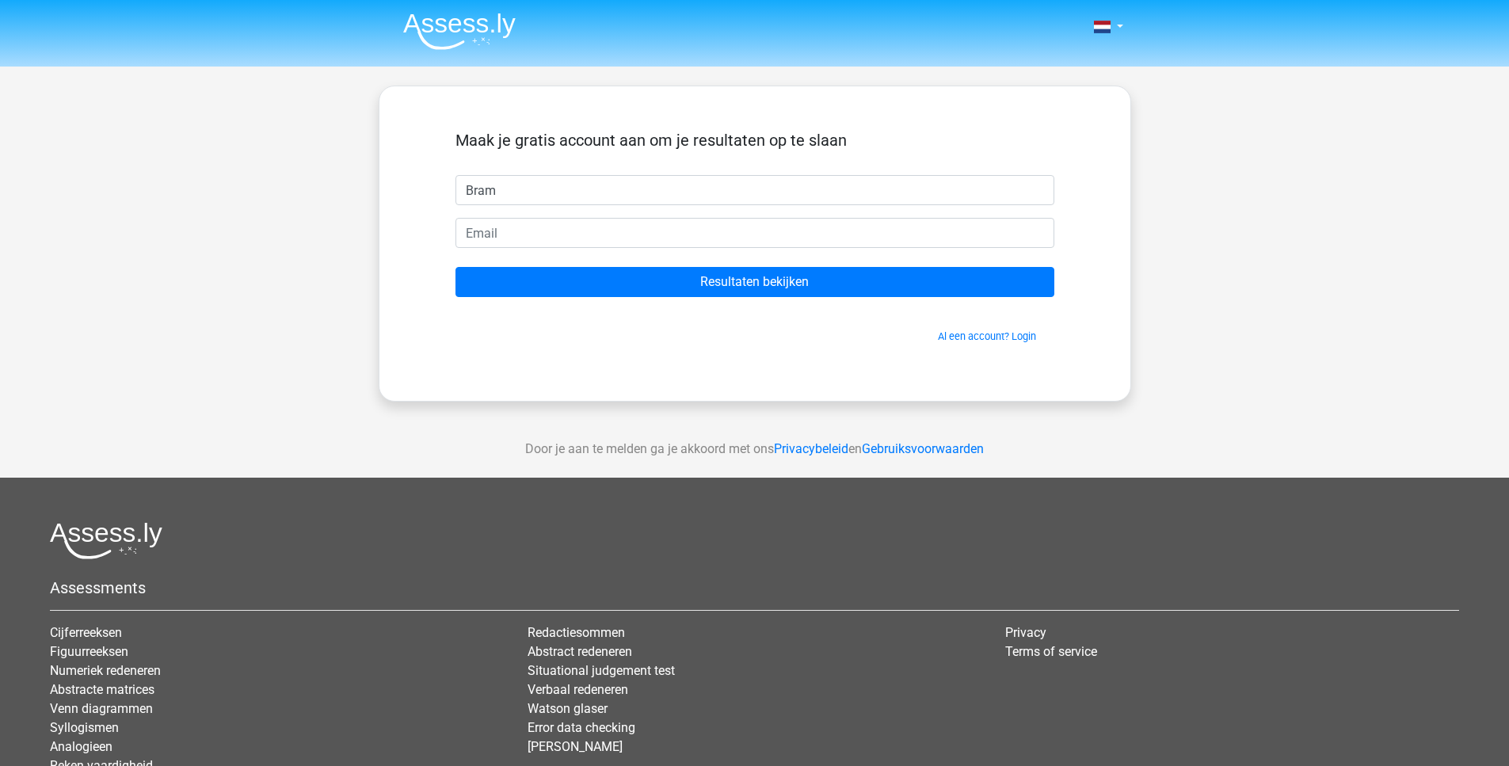
type input "Bram"
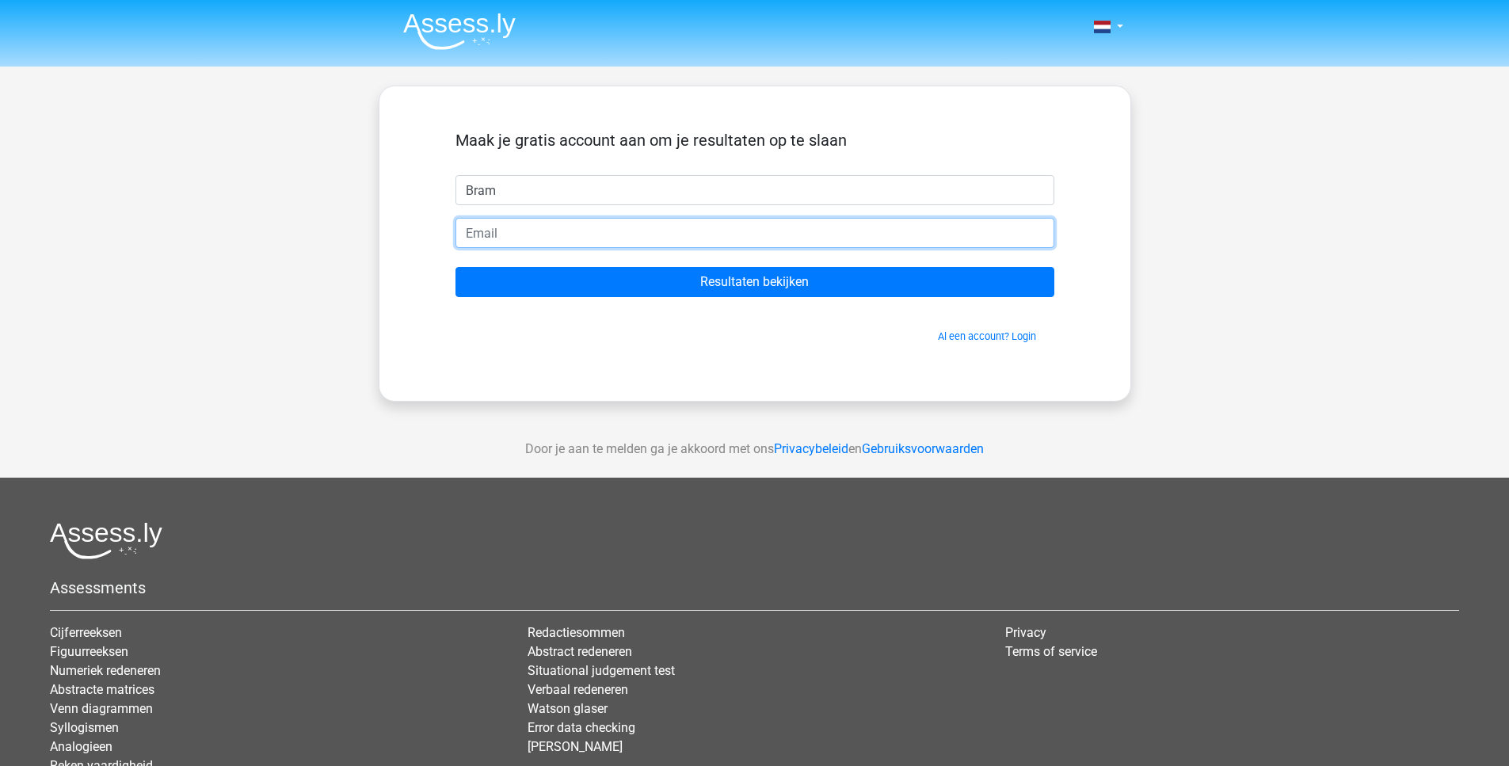
click at [695, 234] on input "email" at bounding box center [754, 233] width 599 height 30
type input "bramtenhof@gmail.com"
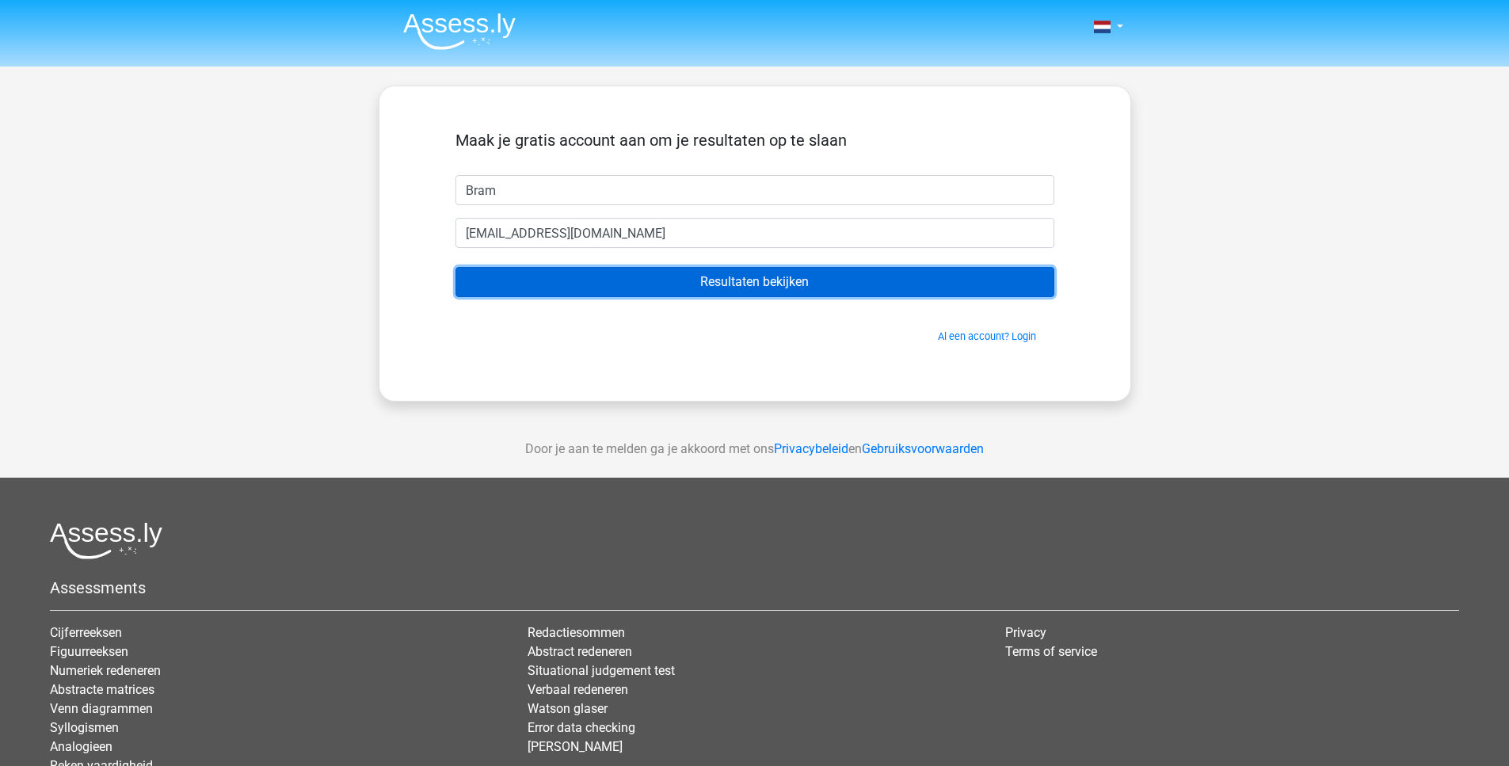
click at [699, 295] on input "Resultaten bekijken" at bounding box center [754, 282] width 599 height 30
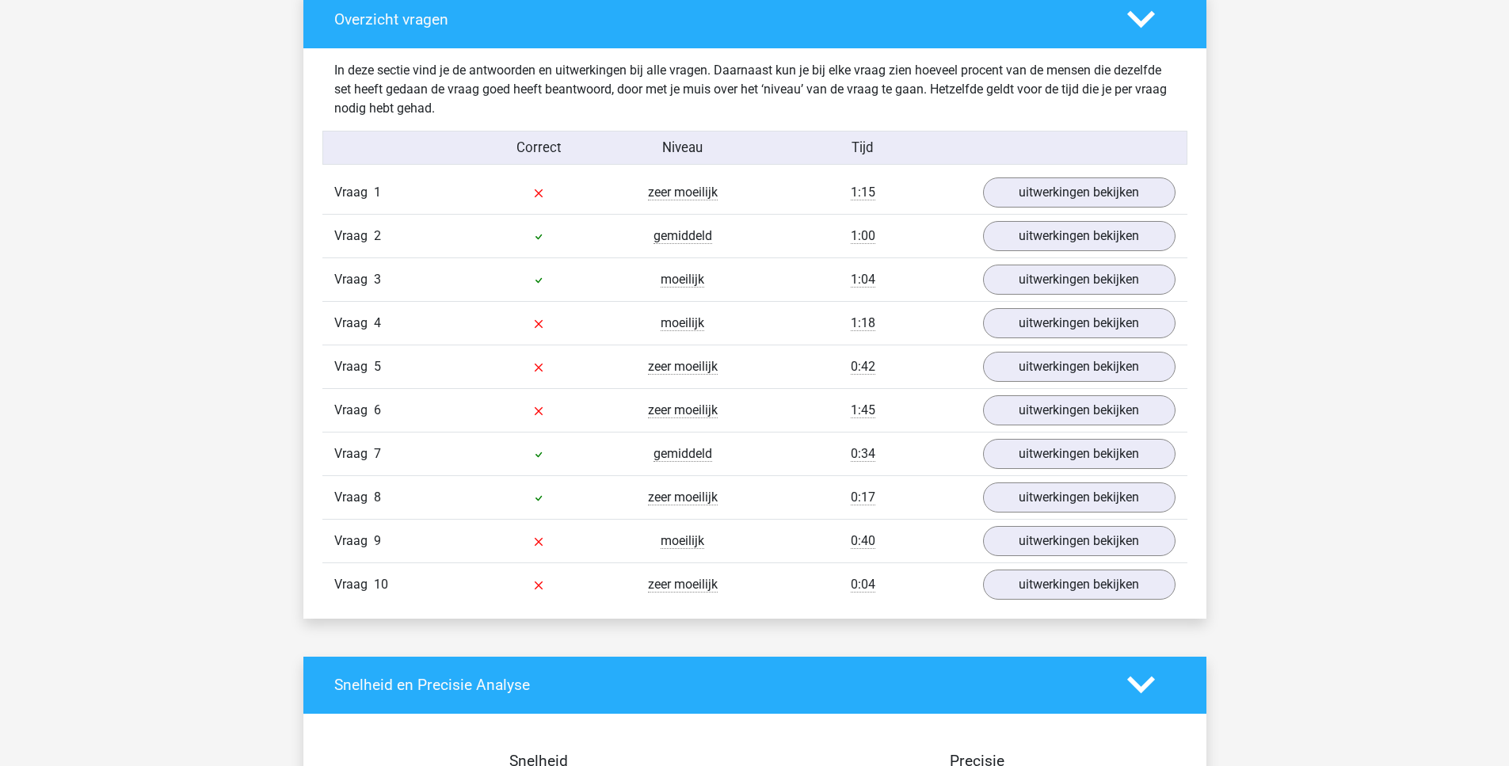
scroll to position [1198, 0]
click at [1122, 196] on link "uitwerkingen bekijken" at bounding box center [1078, 193] width 221 height 35
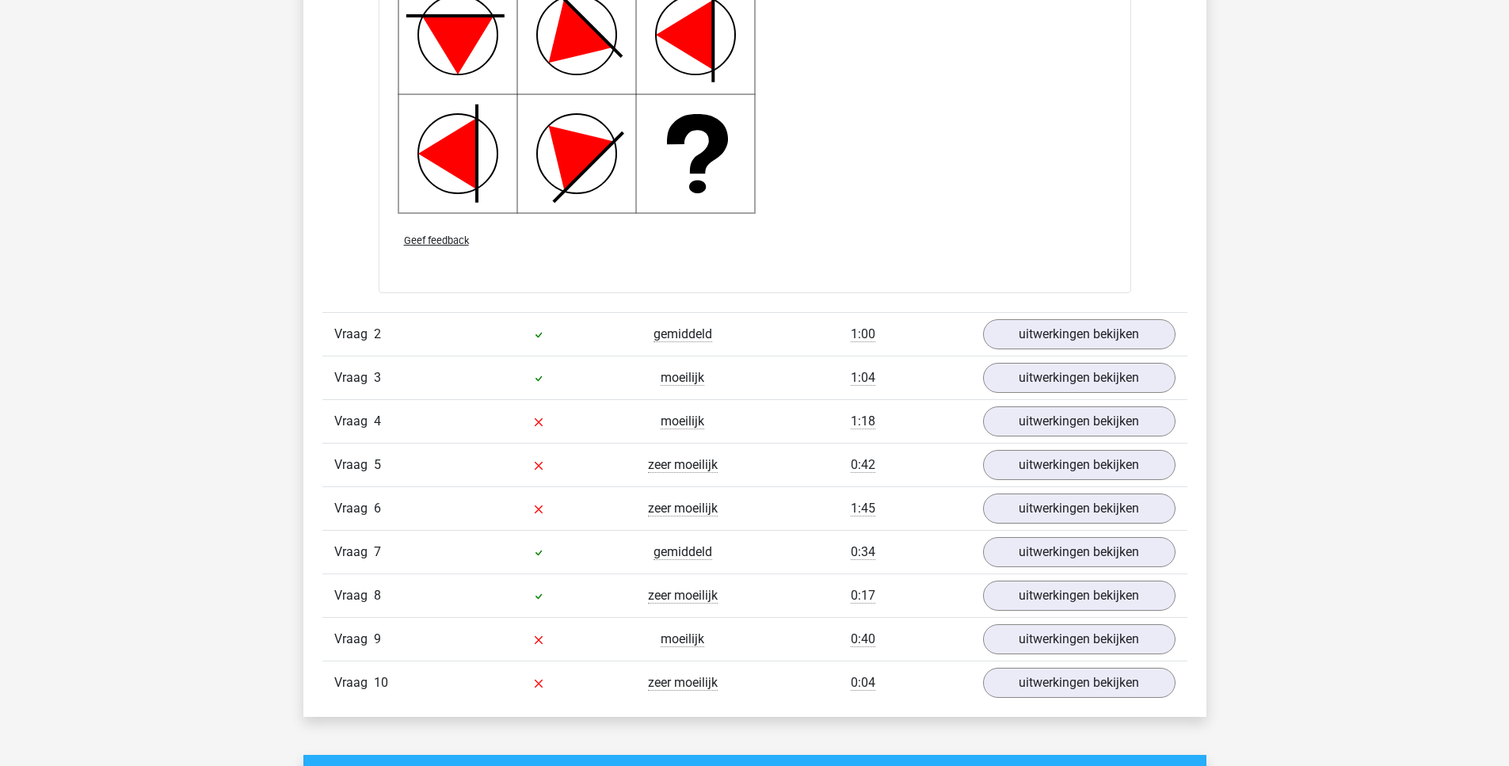
scroll to position [2224, 0]
click at [1027, 329] on link "uitwerkingen bekijken" at bounding box center [1078, 333] width 221 height 35
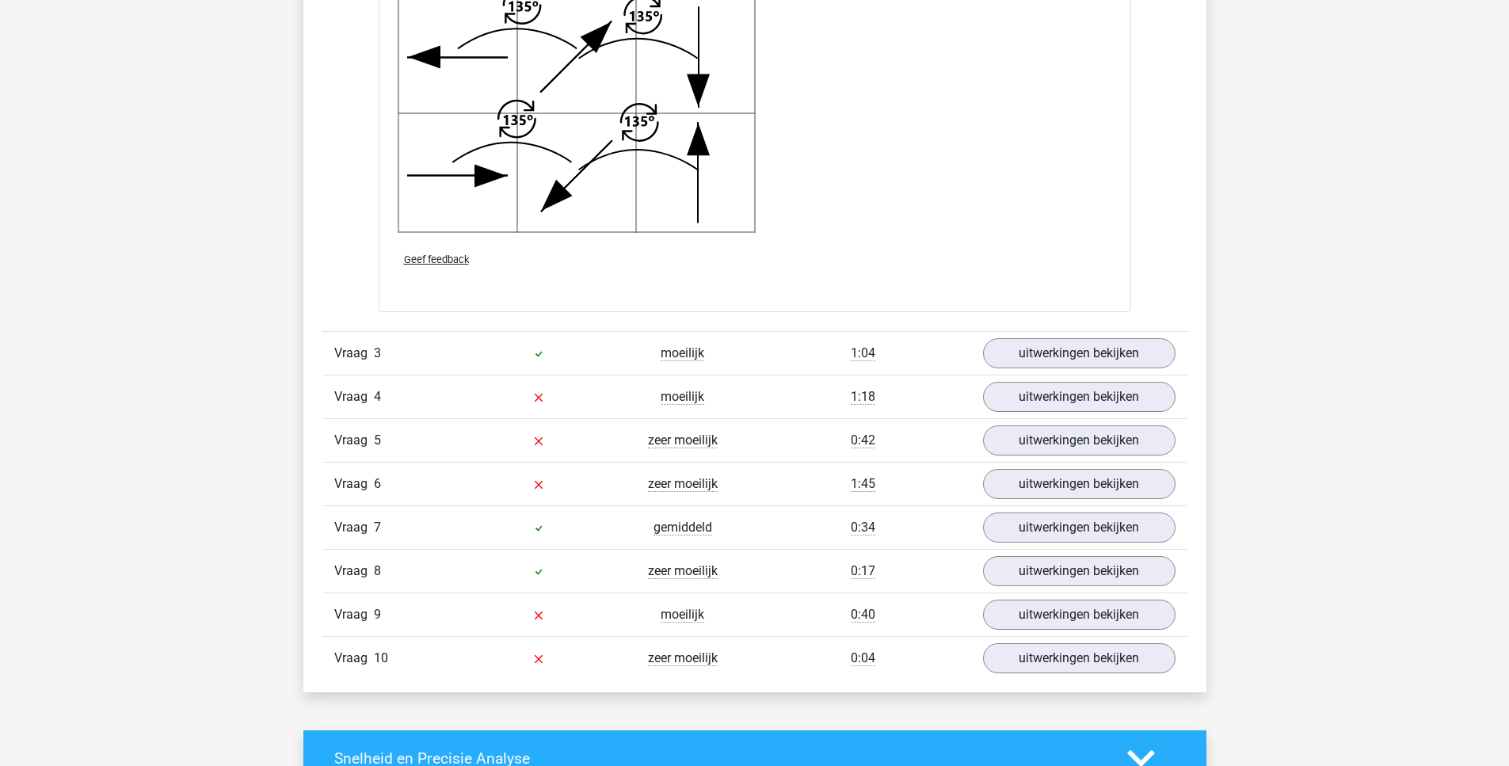
scroll to position [3375, 0]
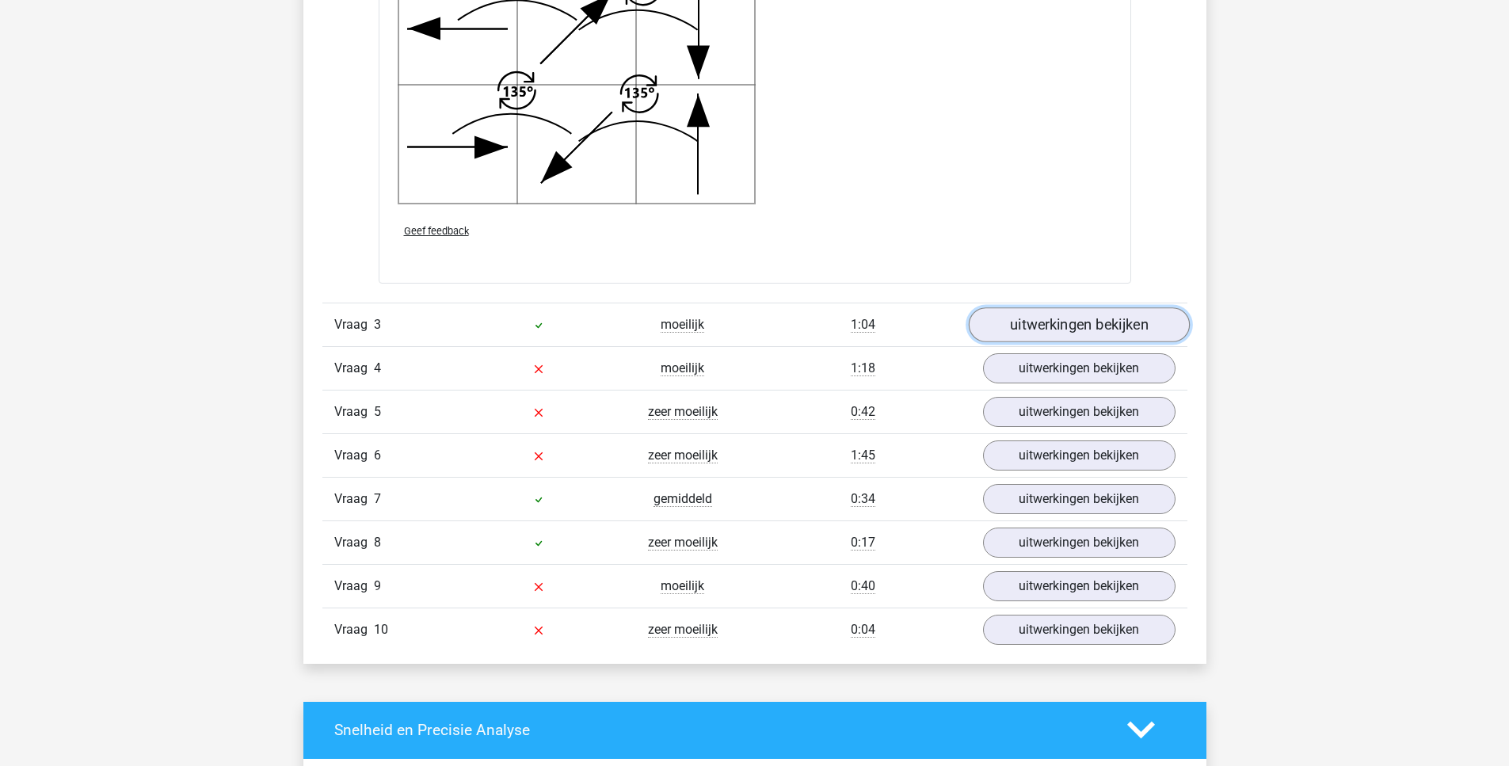
click at [1073, 327] on link "uitwerkingen bekijken" at bounding box center [1078, 324] width 221 height 35
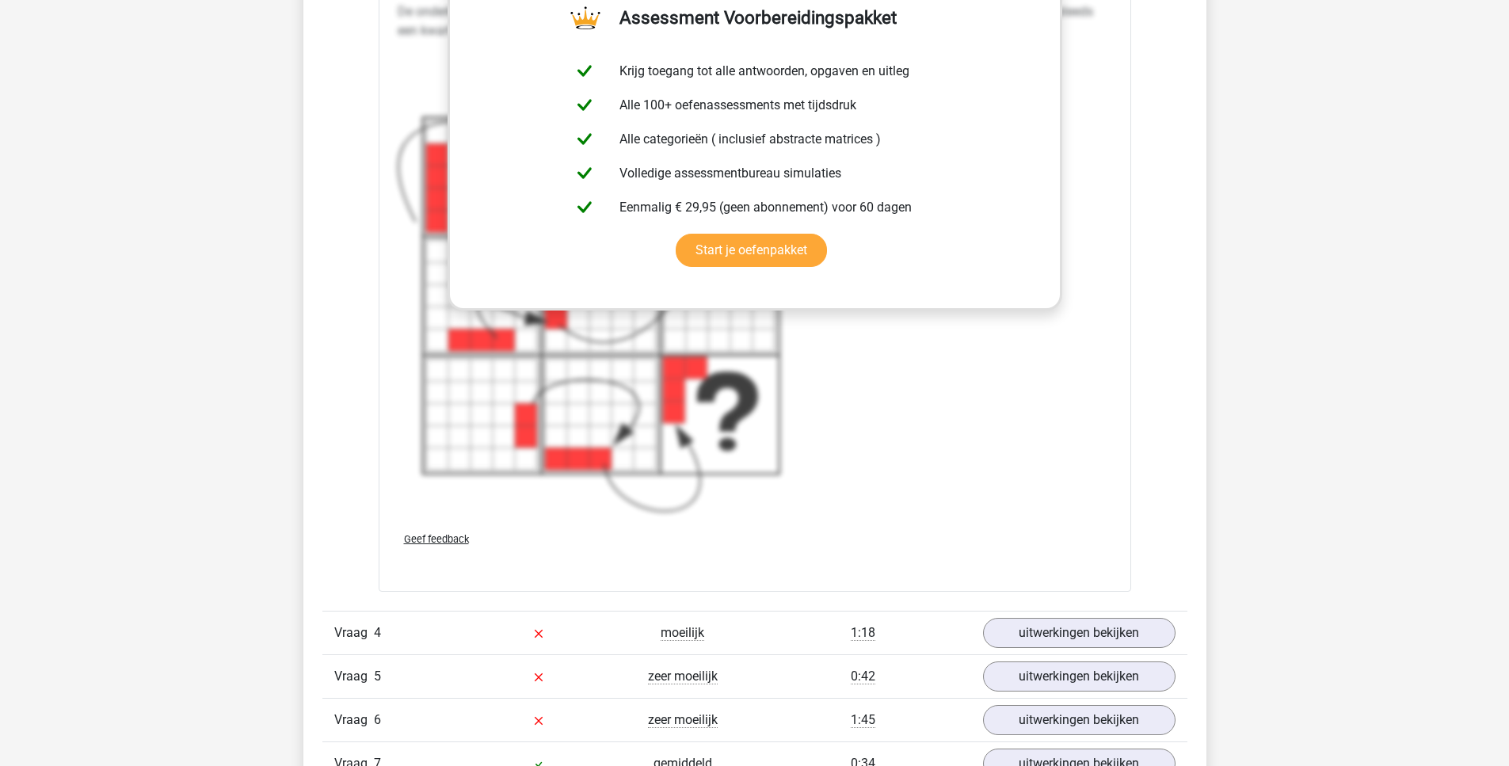
scroll to position [4350, 0]
click at [1048, 634] on link "uitwerkingen bekijken" at bounding box center [1078, 632] width 221 height 35
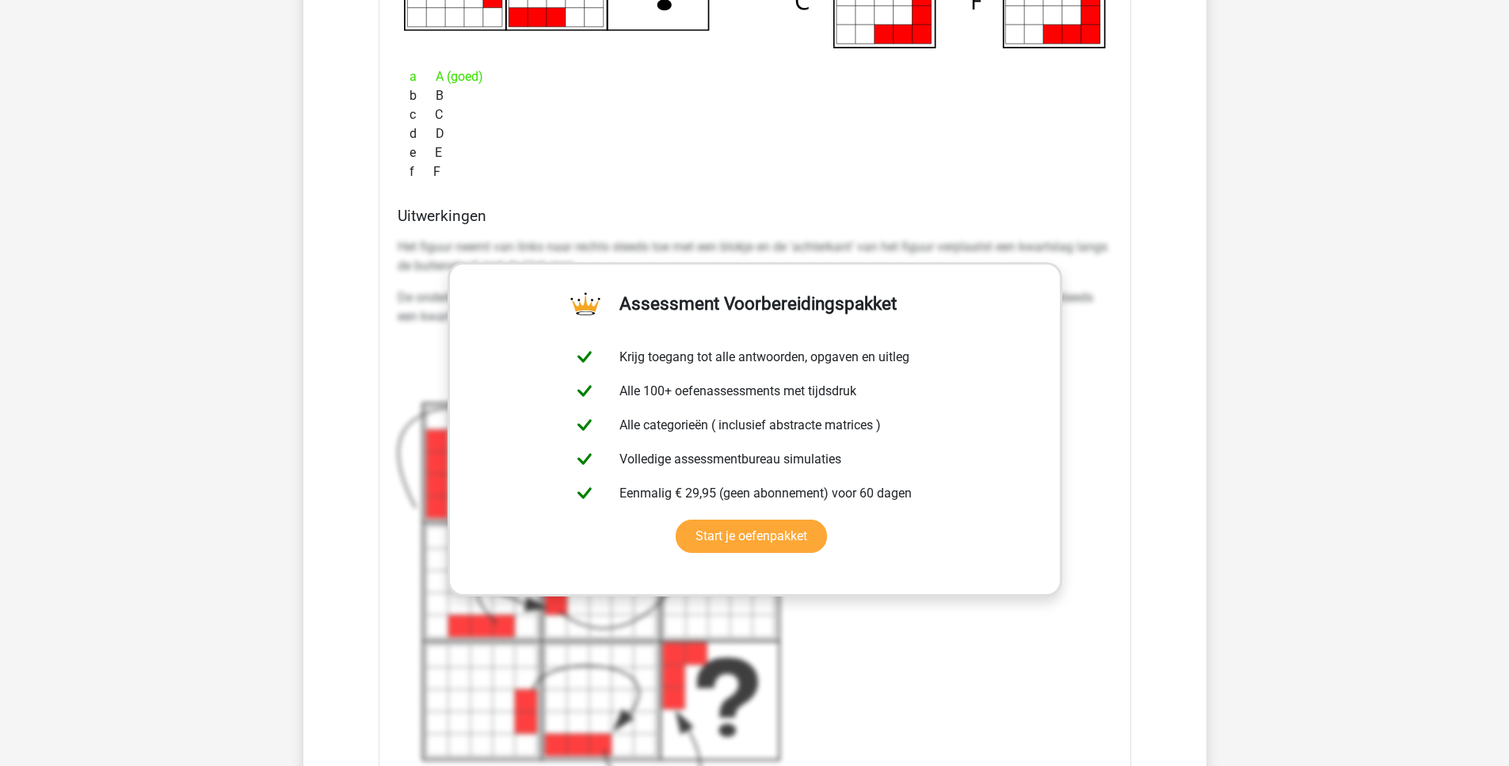
scroll to position [4063, 0]
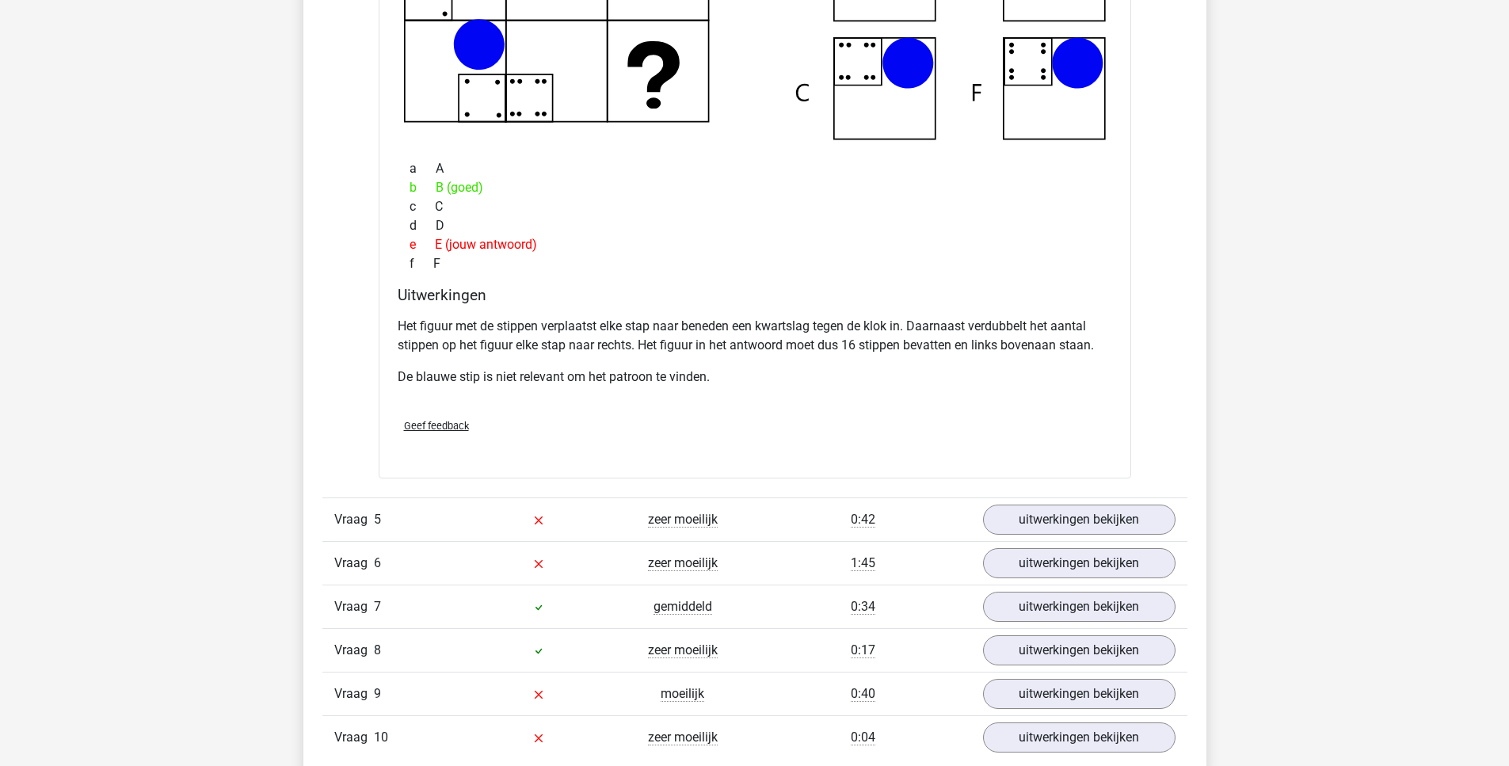
scroll to position [5256, 0]
click at [772, 475] on div "Welk figuur moet het vraagteken vervangen? a" at bounding box center [755, 122] width 752 height 711
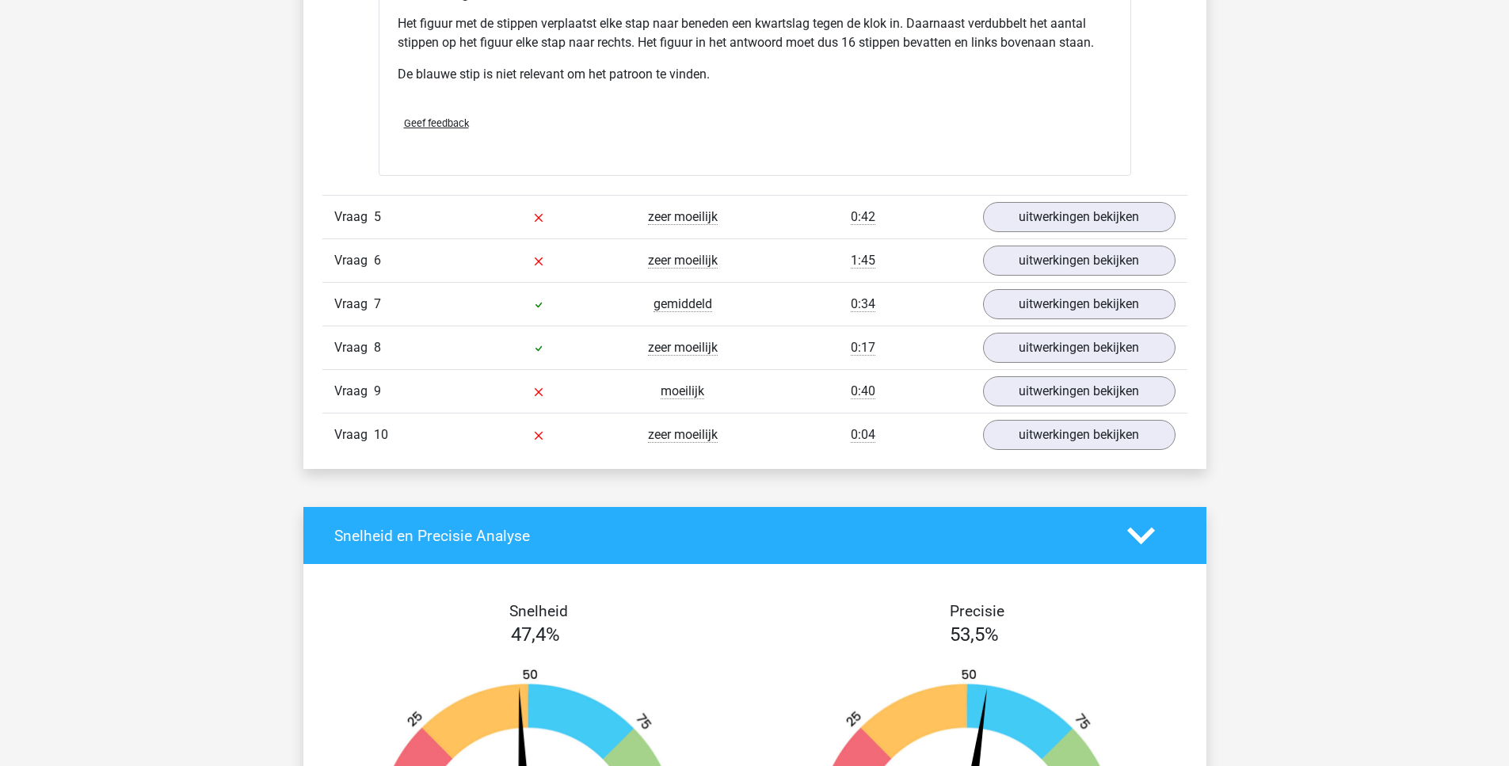
scroll to position [5558, 0]
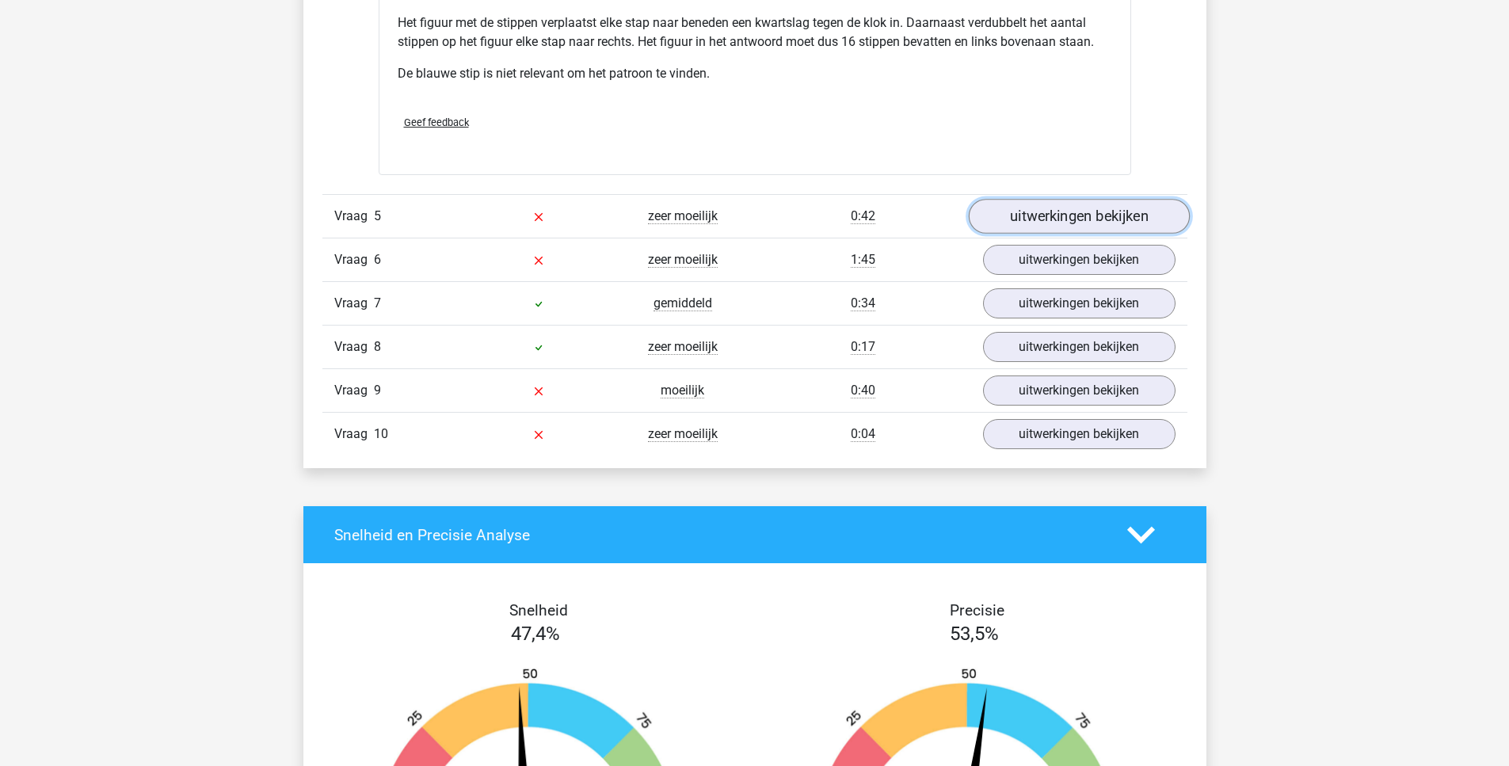
click at [1077, 217] on link "uitwerkingen bekijken" at bounding box center [1078, 217] width 221 height 35
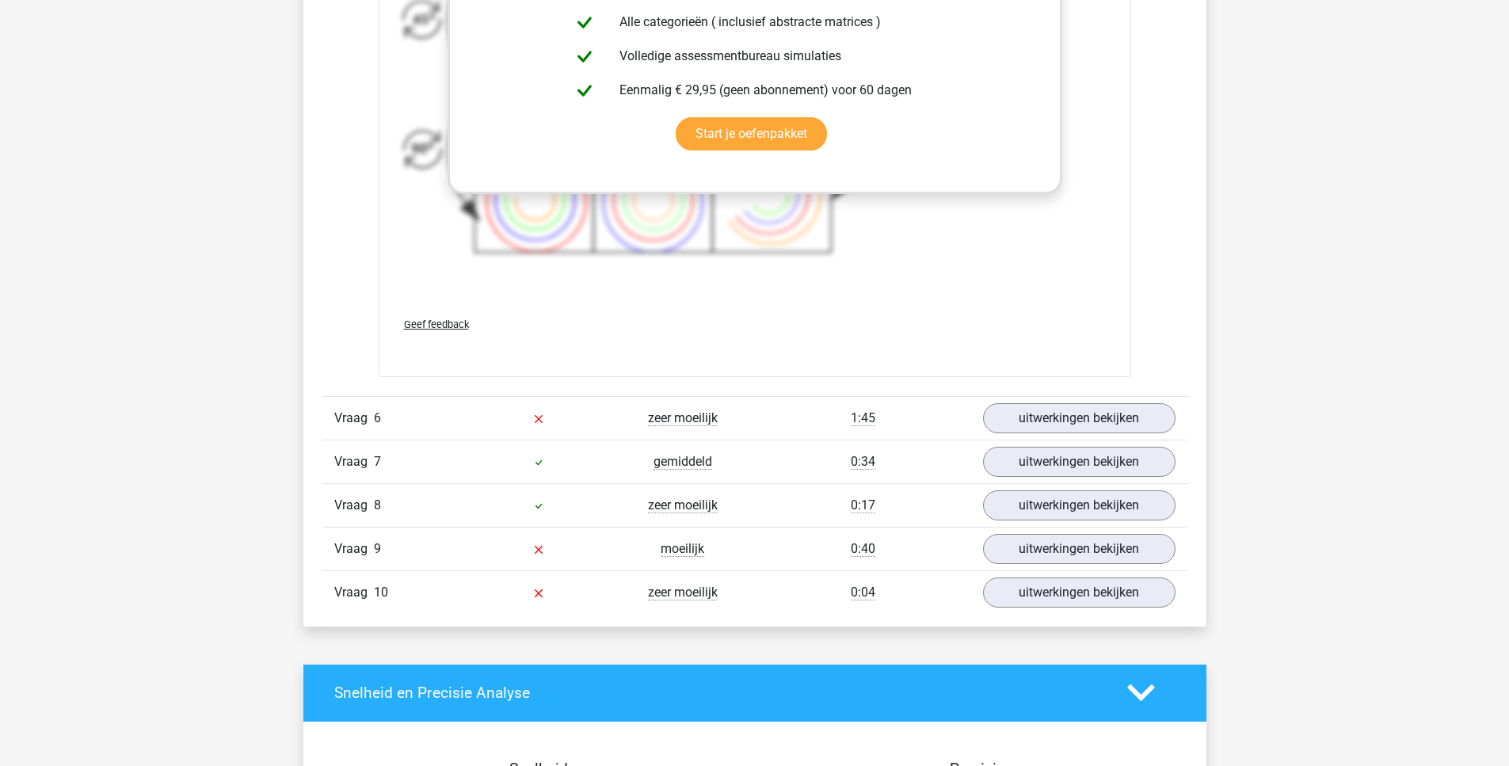
scroll to position [6553, 0]
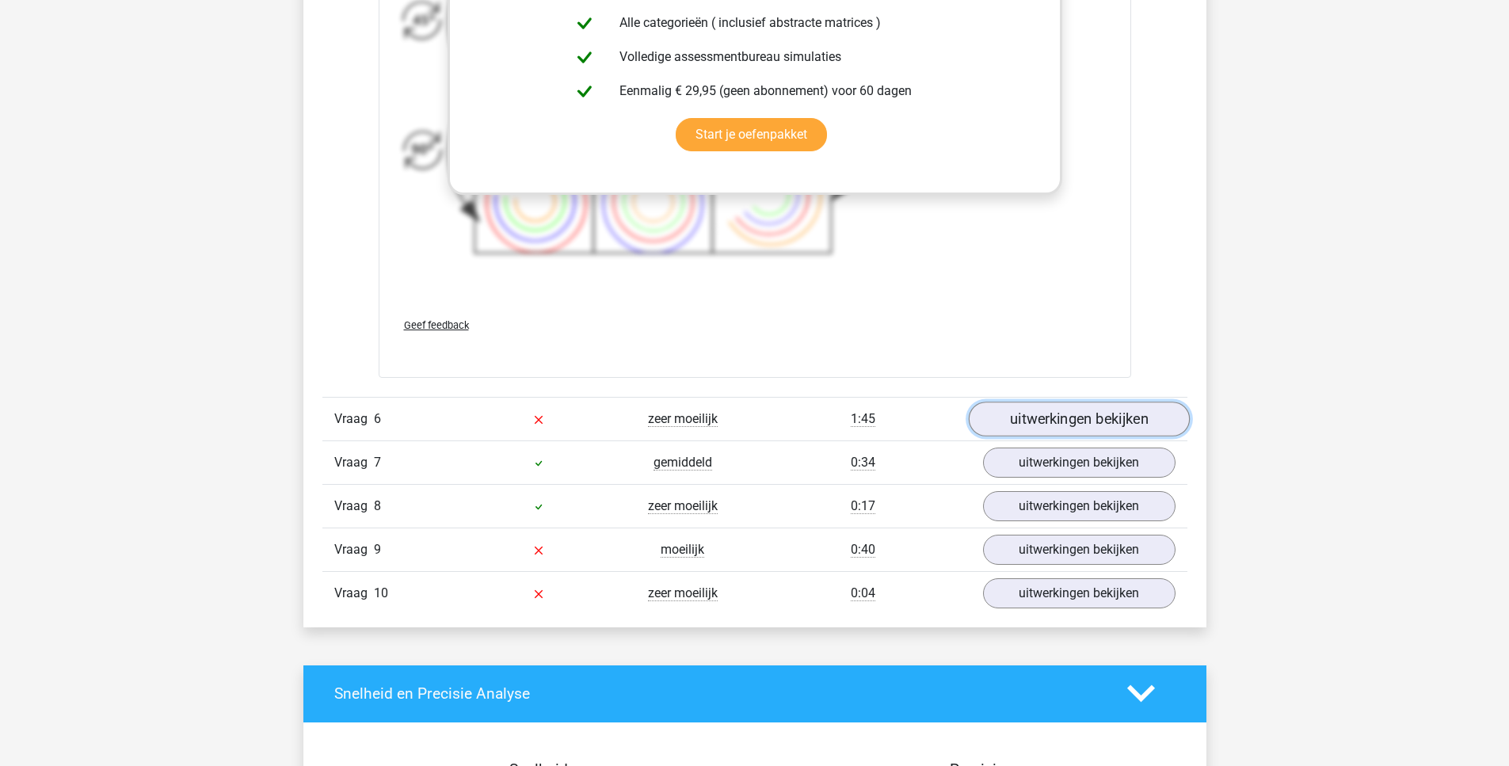
click at [1026, 423] on link "uitwerkingen bekijken" at bounding box center [1078, 419] width 221 height 35
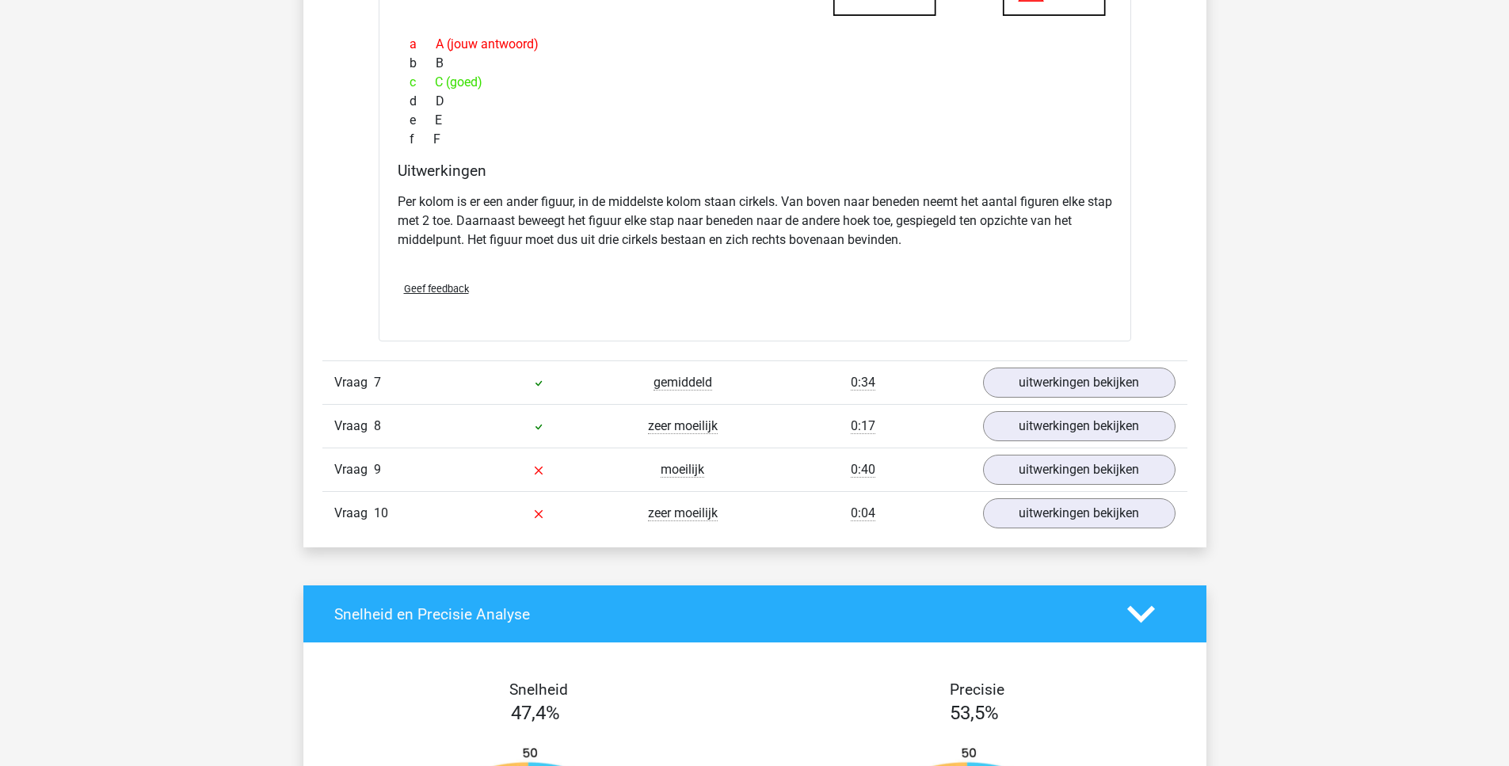
scroll to position [7371, 0]
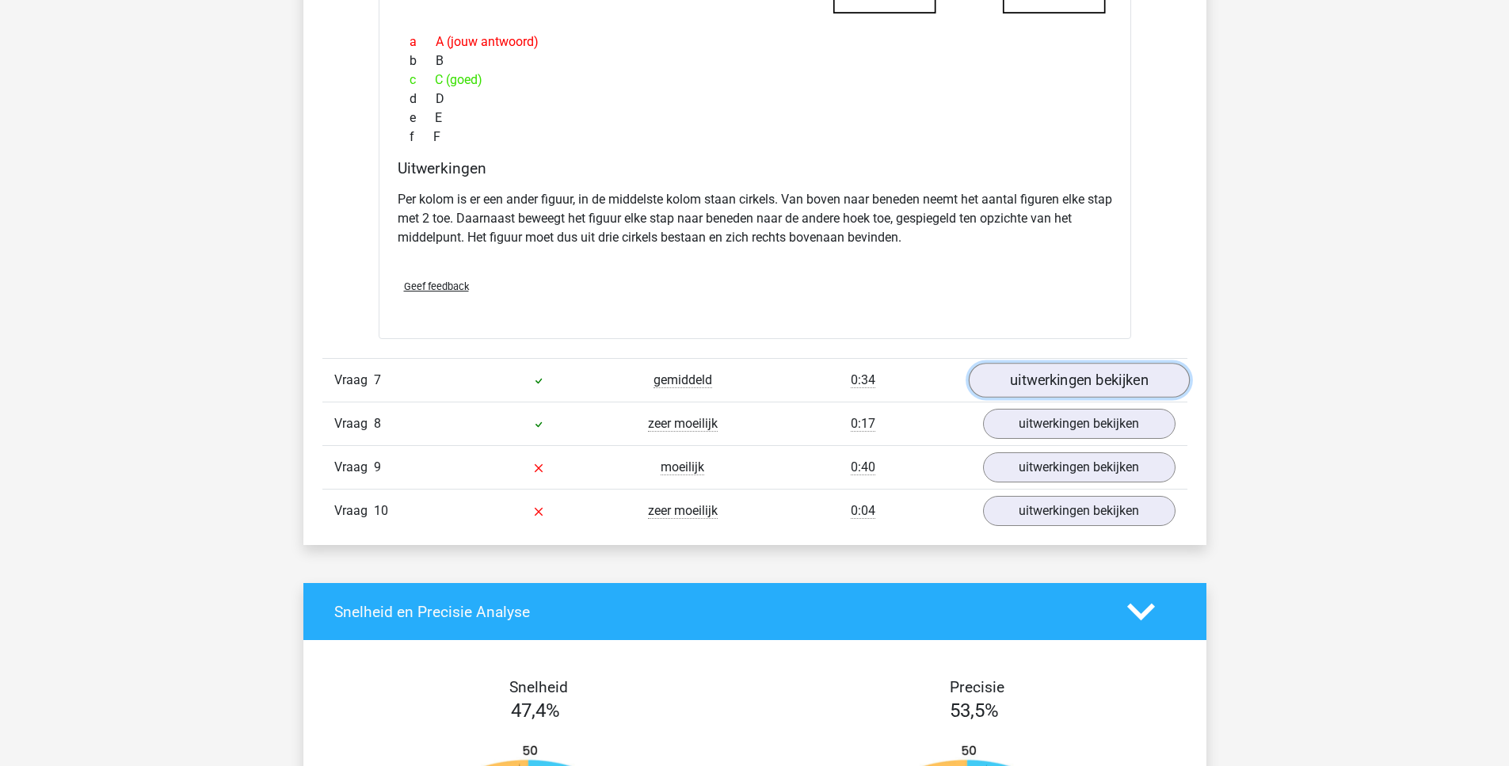
click at [1074, 365] on link "uitwerkingen bekijken" at bounding box center [1078, 380] width 221 height 35
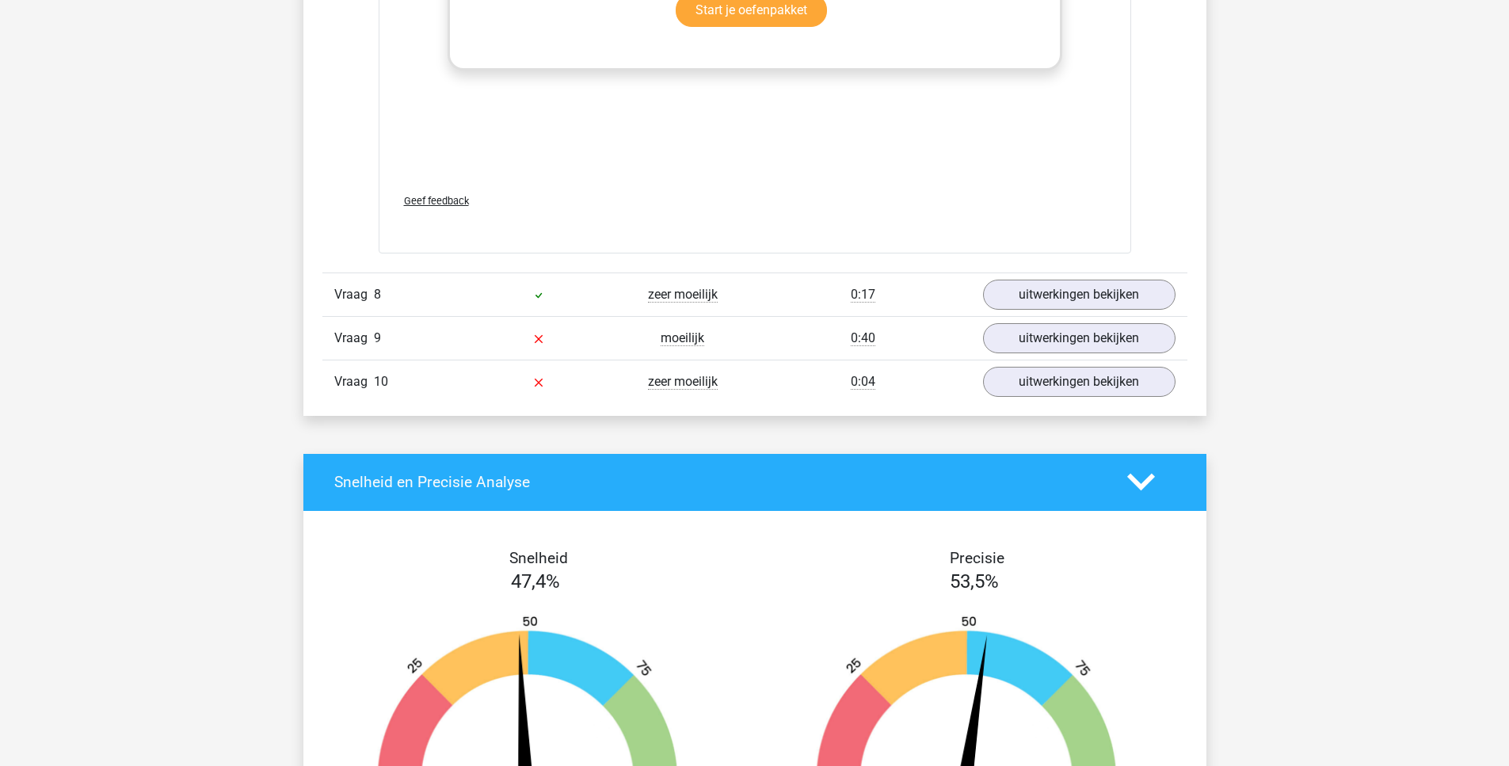
scroll to position [8653, 0]
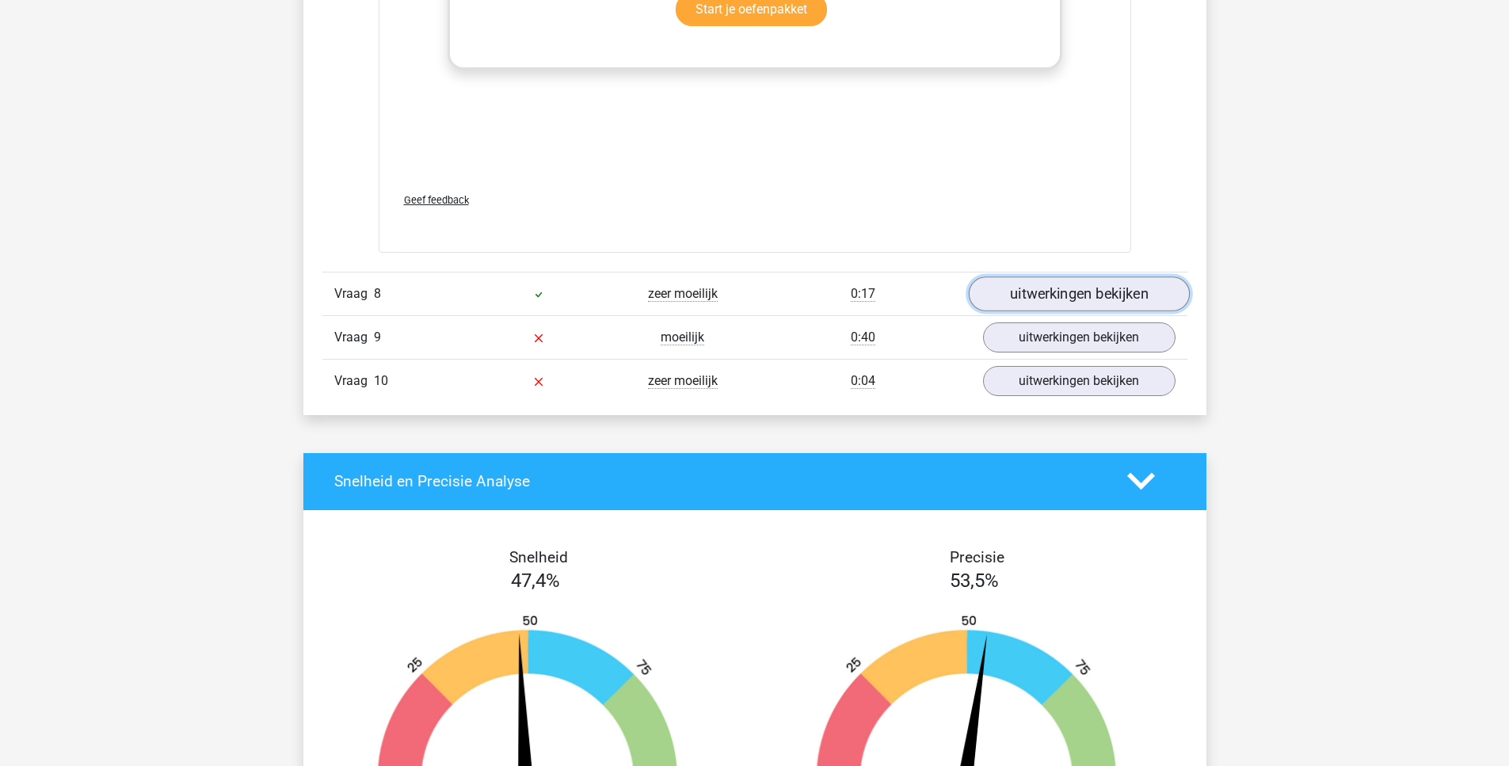
click at [1069, 282] on link "uitwerkingen bekijken" at bounding box center [1078, 293] width 221 height 35
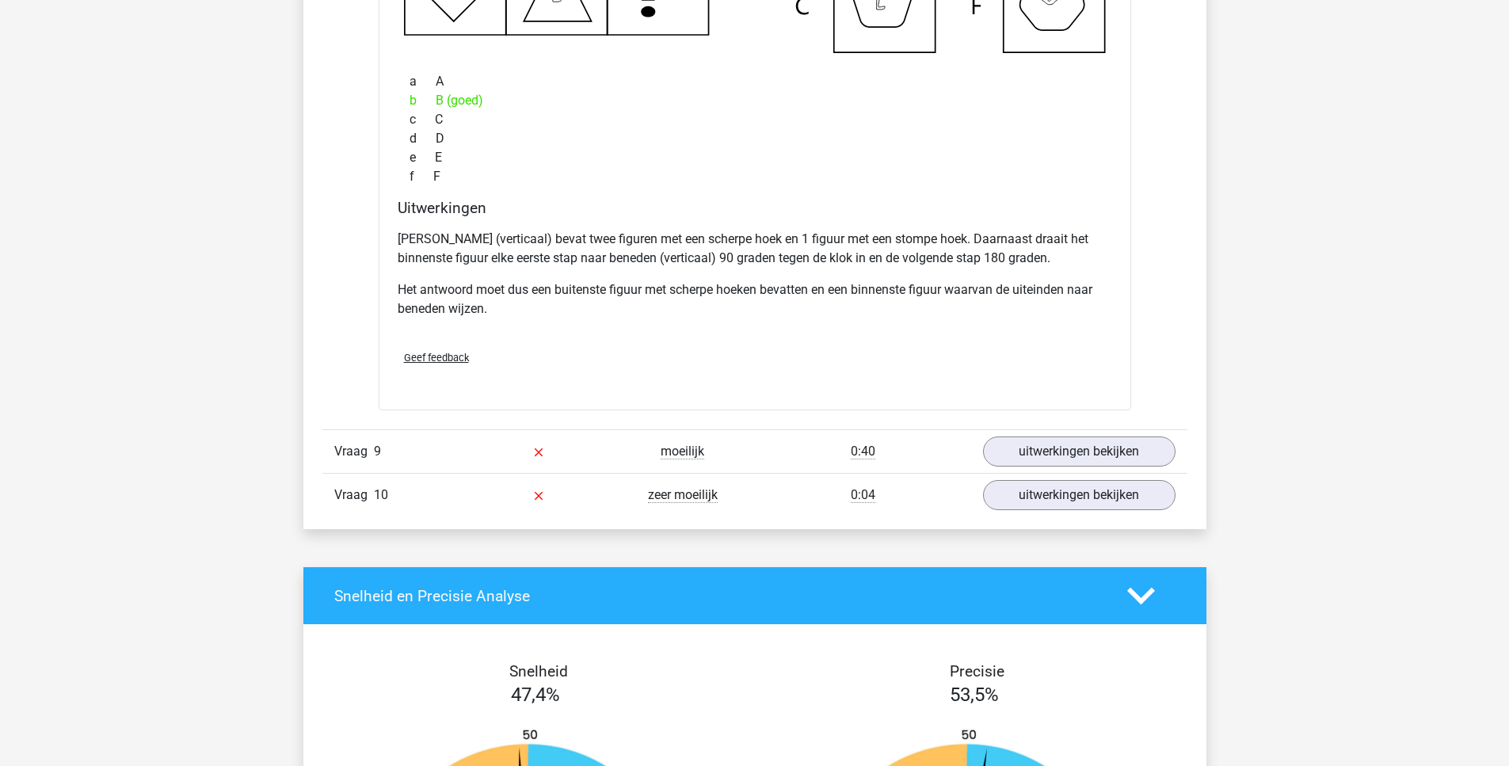
scroll to position [9295, 0]
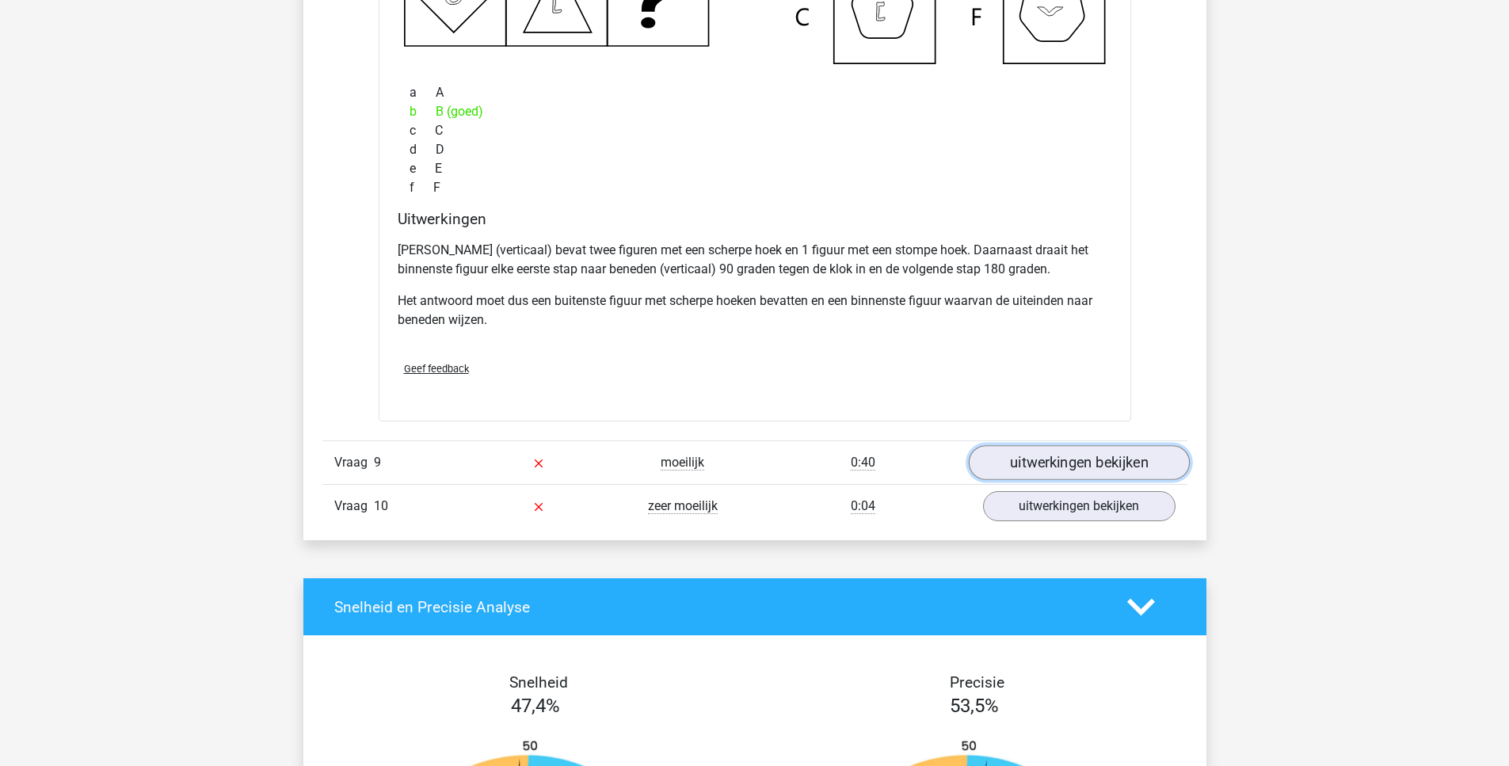
click at [1029, 456] on link "uitwerkingen bekijken" at bounding box center [1078, 462] width 221 height 35
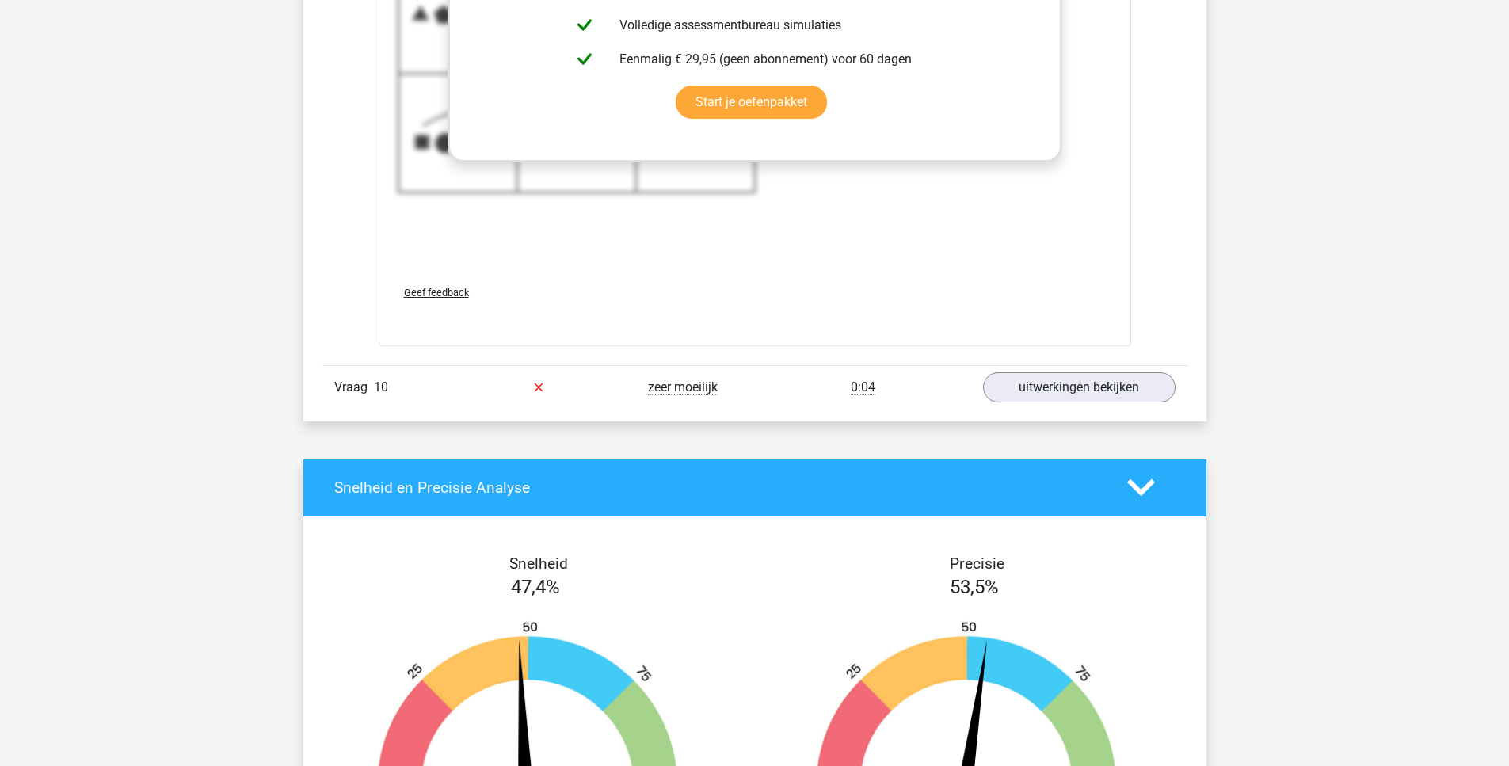
scroll to position [10551, 0]
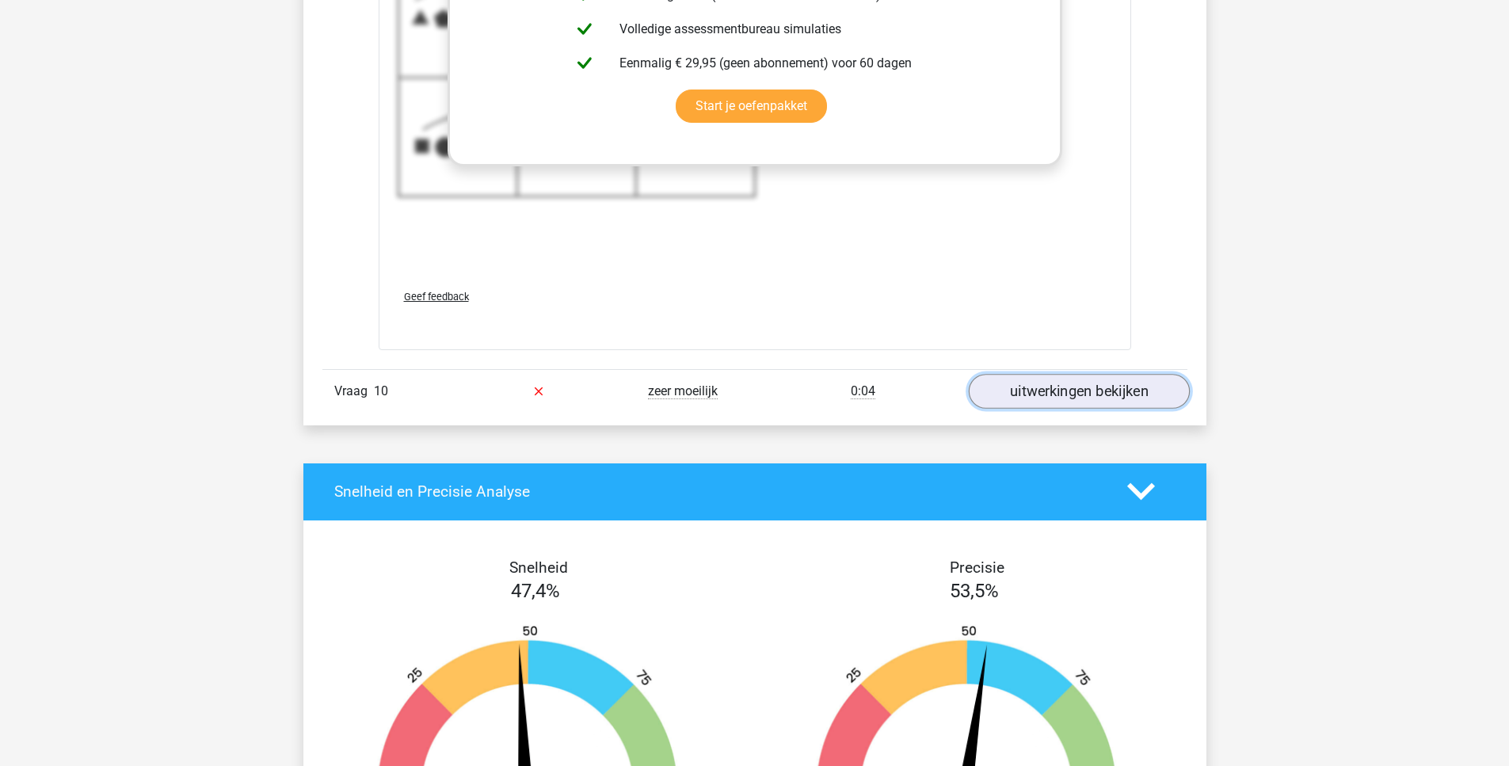
click at [1156, 398] on link "uitwerkingen bekijken" at bounding box center [1078, 391] width 221 height 35
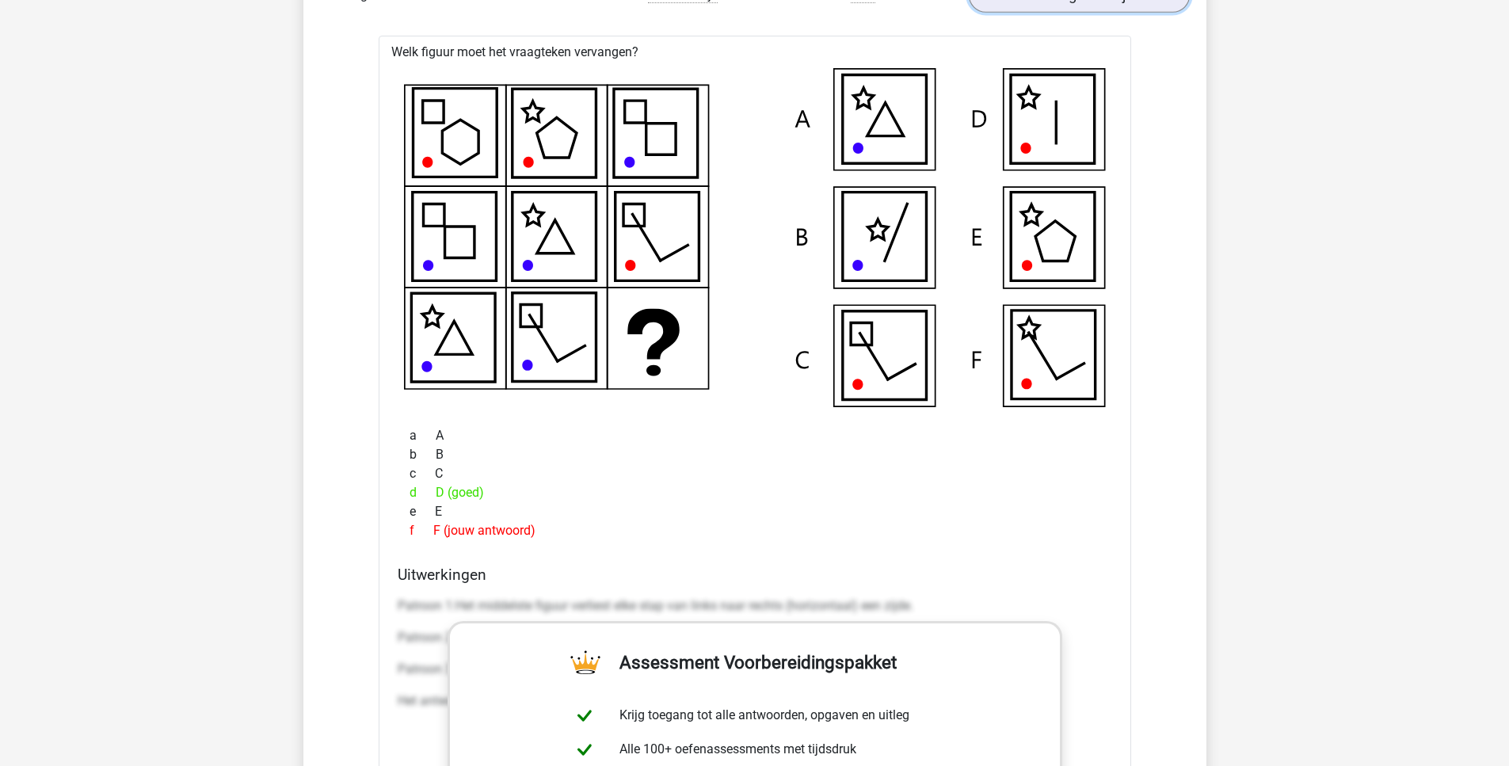
scroll to position [10948, 0]
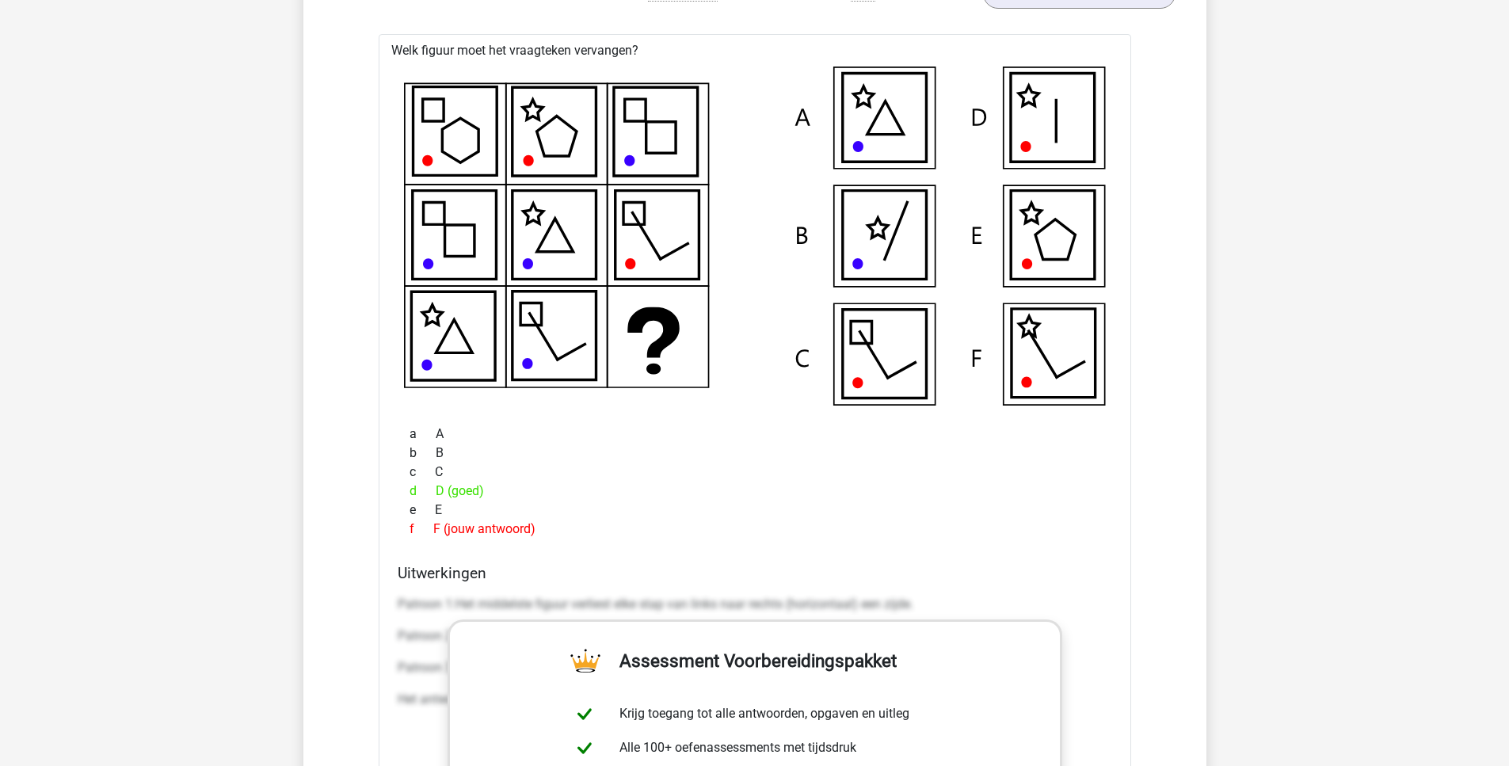
drag, startPoint x: 1156, startPoint y: 398, endPoint x: 1122, endPoint y: 186, distance: 214.9
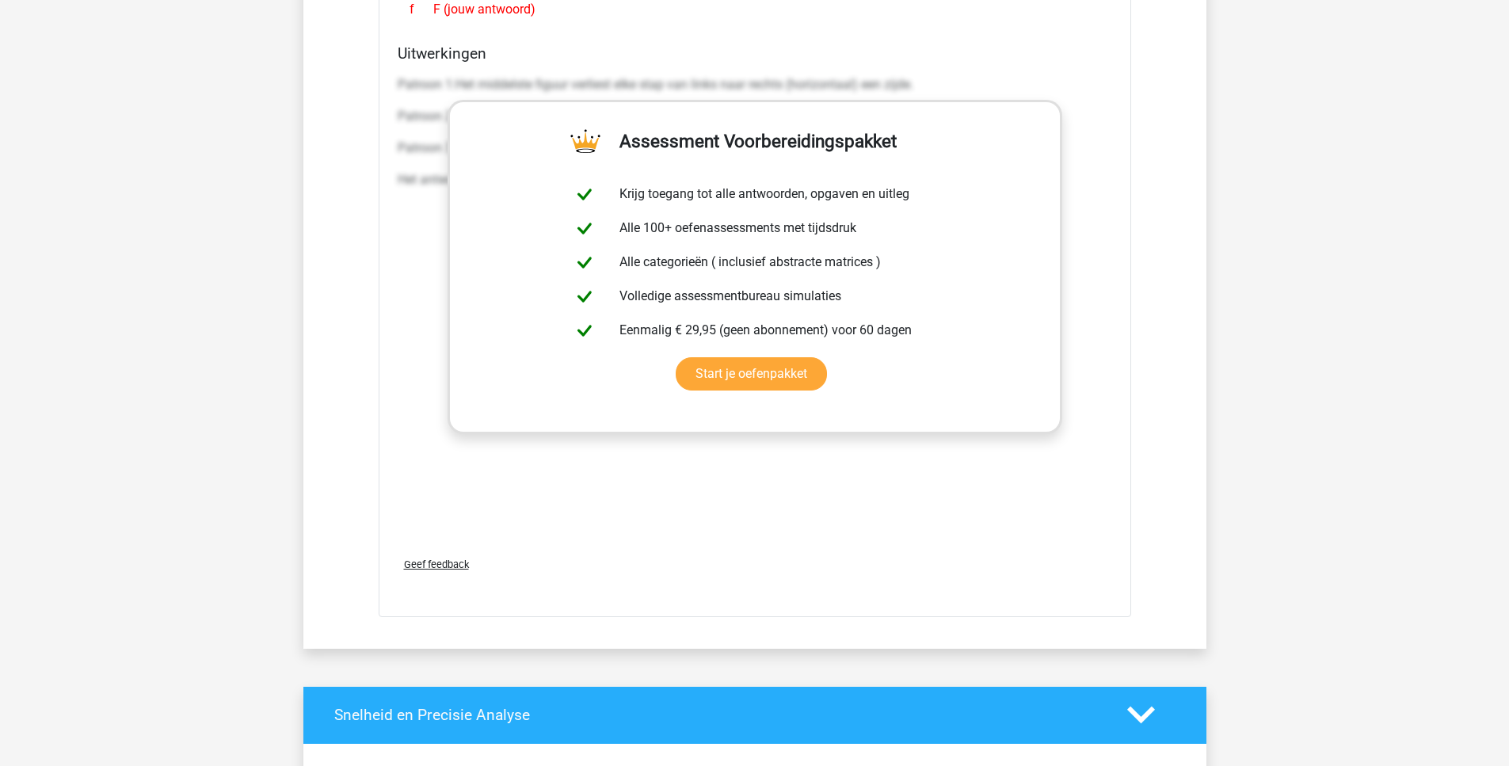
scroll to position [11473, 0]
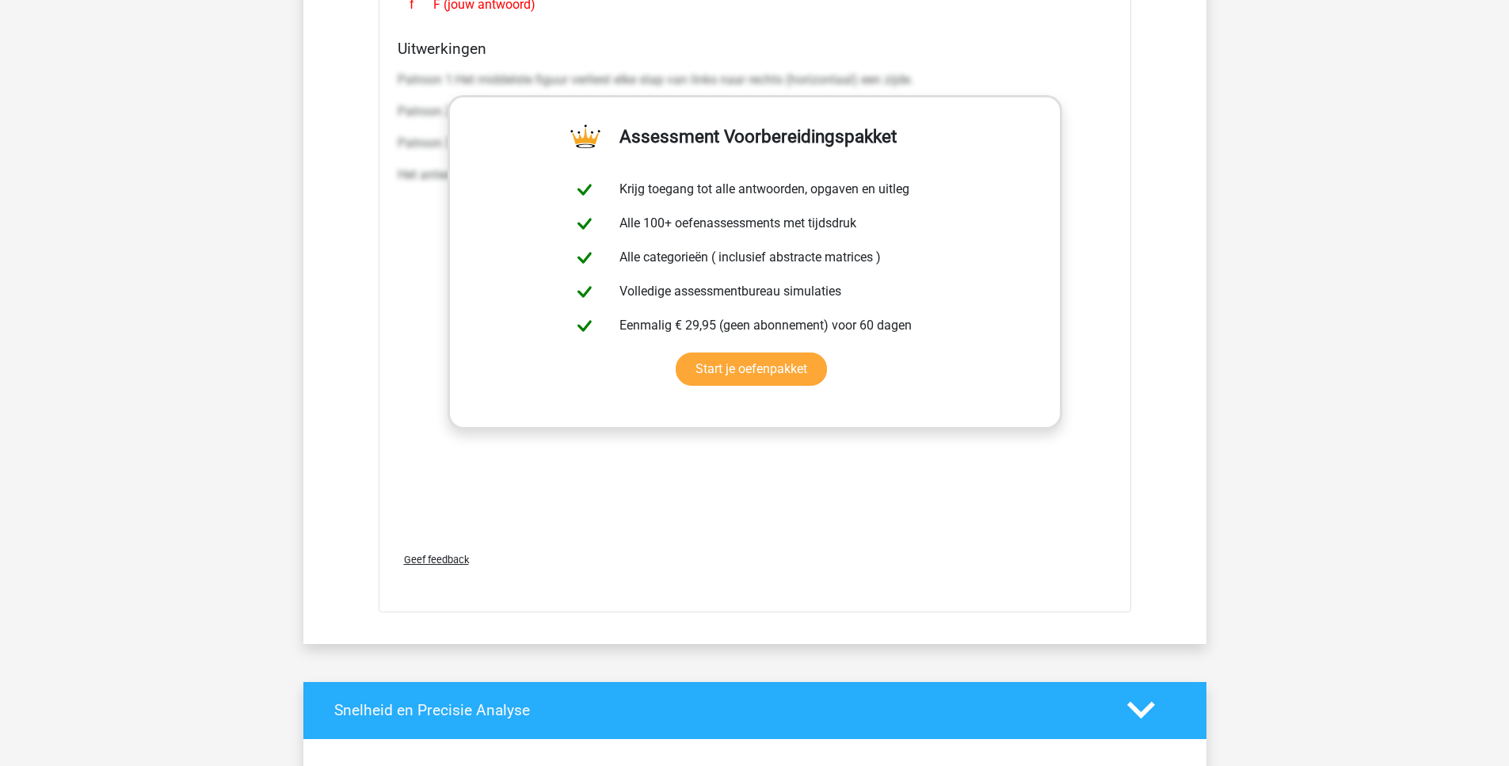
drag, startPoint x: 1122, startPoint y: 186, endPoint x: 825, endPoint y: 517, distance: 445.3
click at [825, 517] on div "Patroon 1:Het middelste figuur verliest elke stap van links naar rechts (horizo…" at bounding box center [755, 301] width 714 height 475
